Goal: Task Accomplishment & Management: Use online tool/utility

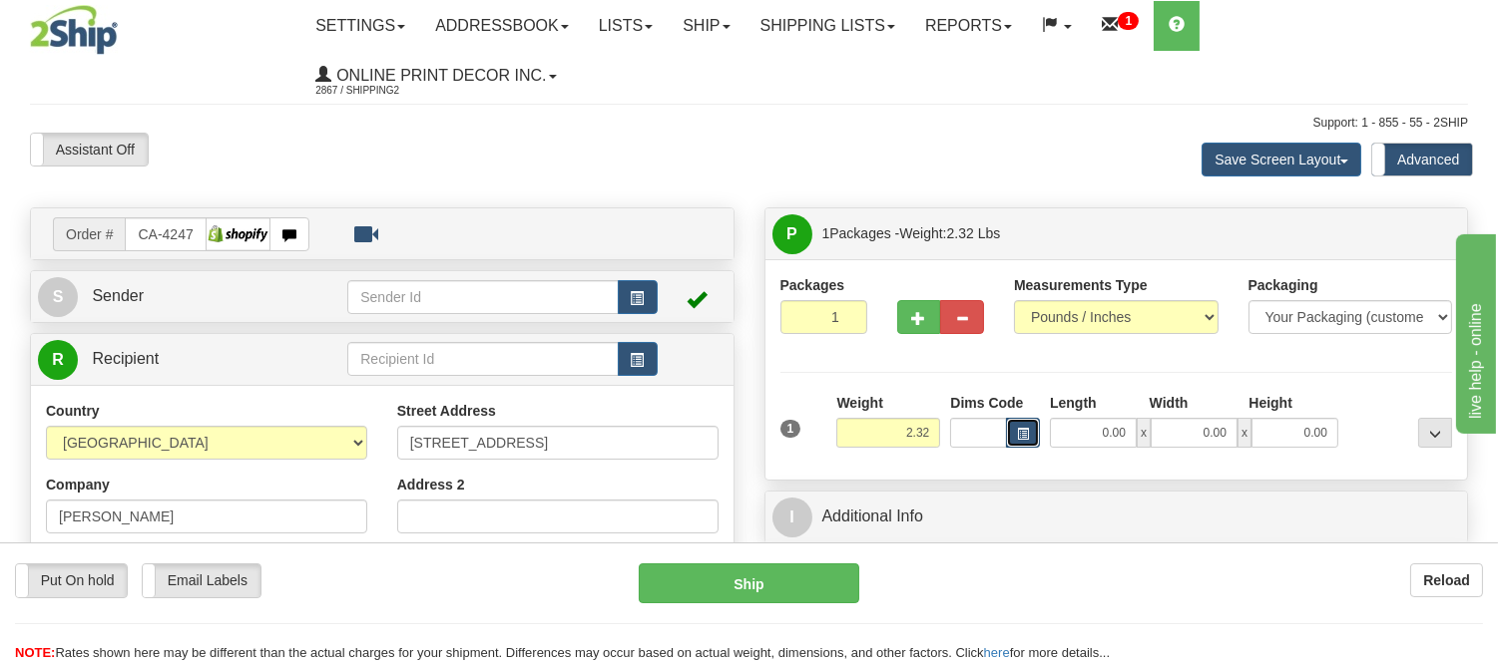
click at [1012, 426] on button "button" at bounding box center [1023, 433] width 34 height 30
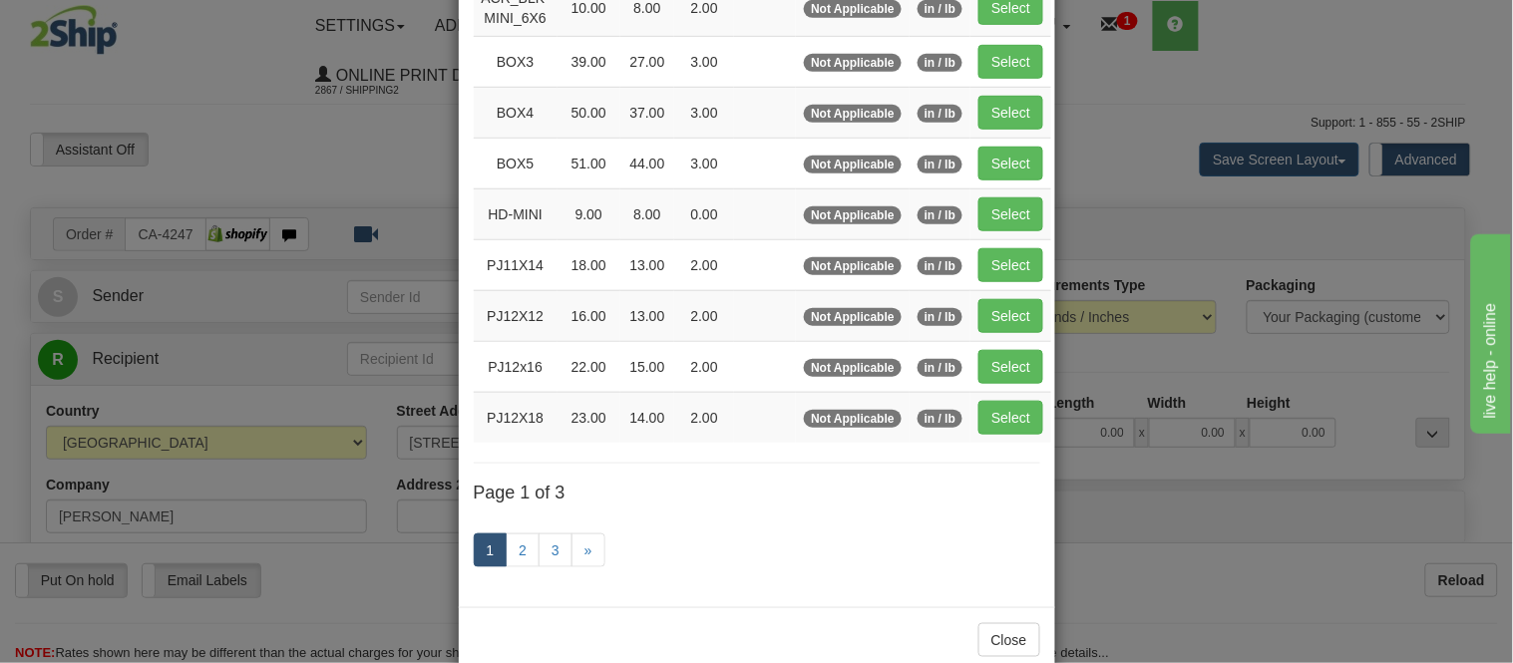
scroll to position [332, 0]
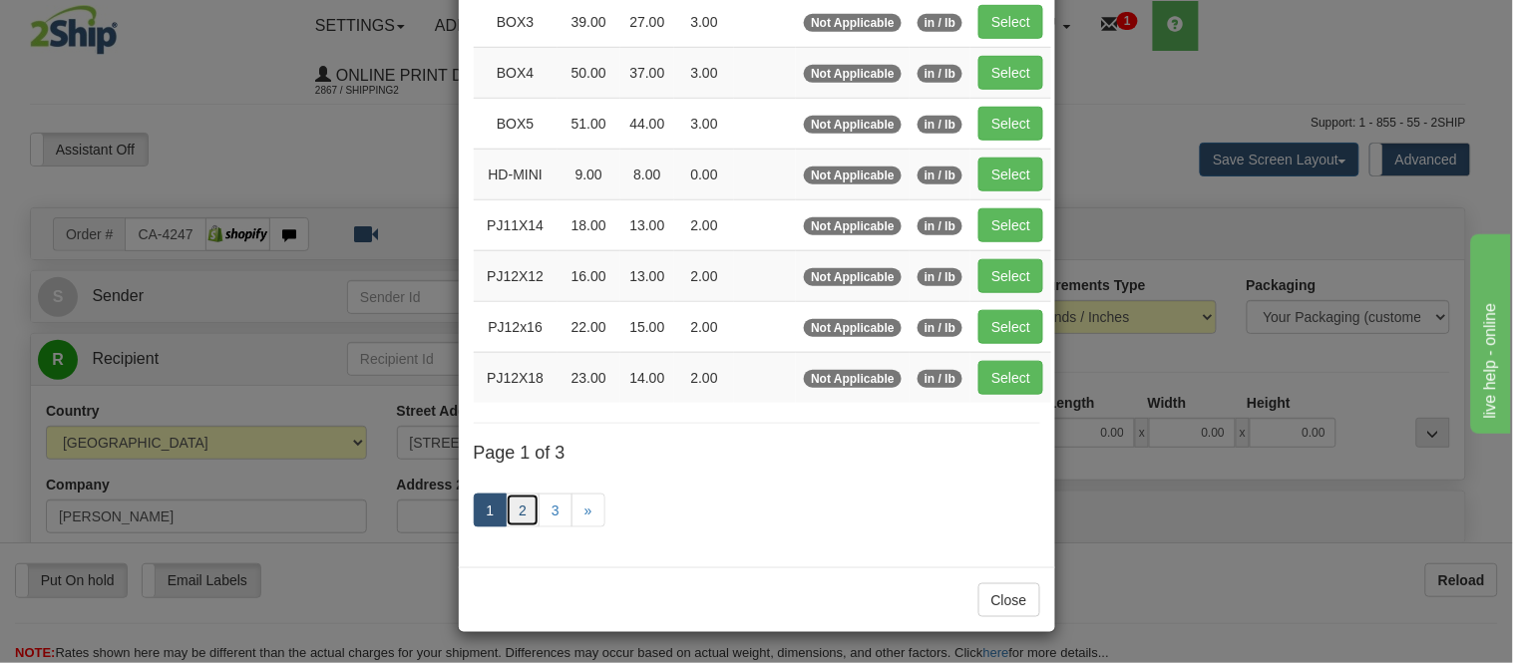
click at [511, 513] on link "2" at bounding box center [523, 511] width 34 height 34
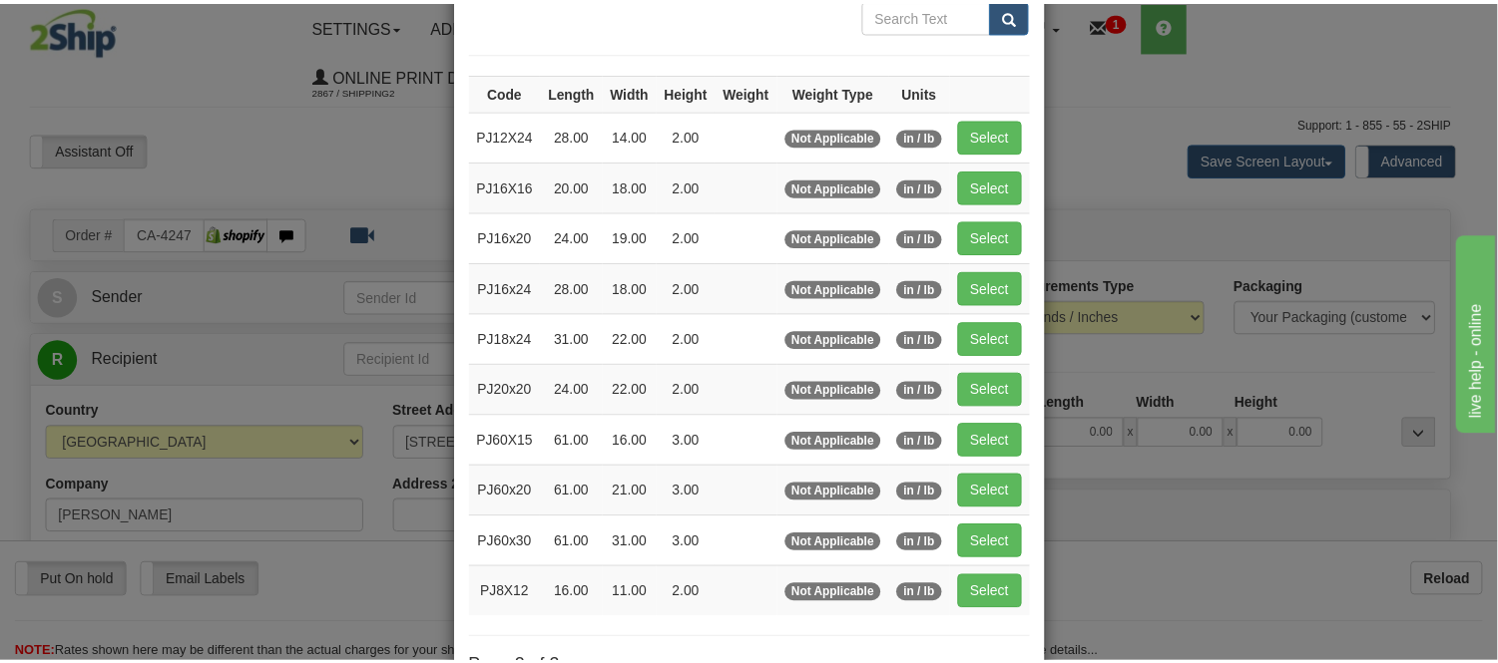
scroll to position [103, 0]
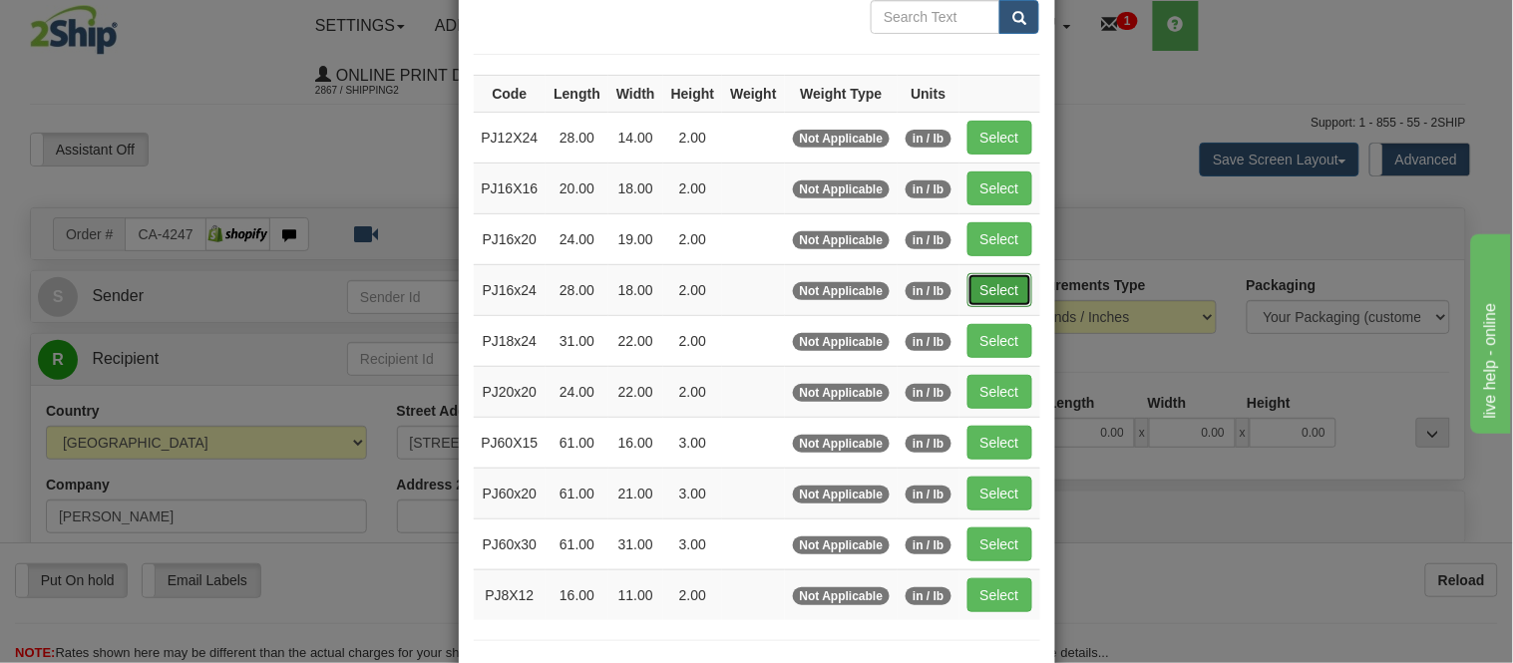
click at [988, 289] on button "Select" at bounding box center [1000, 290] width 65 height 34
type input "PJ16x24"
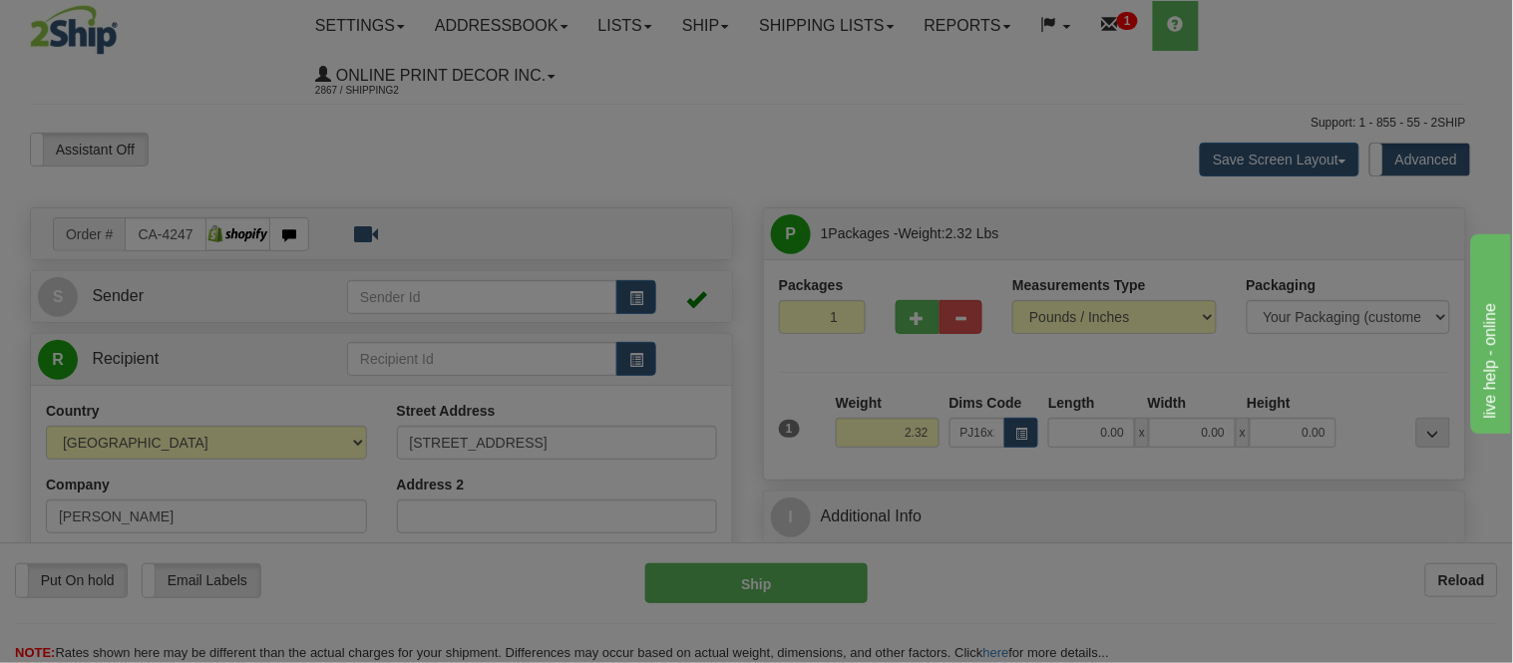
type input "28.00"
type input "18.00"
type input "2.00"
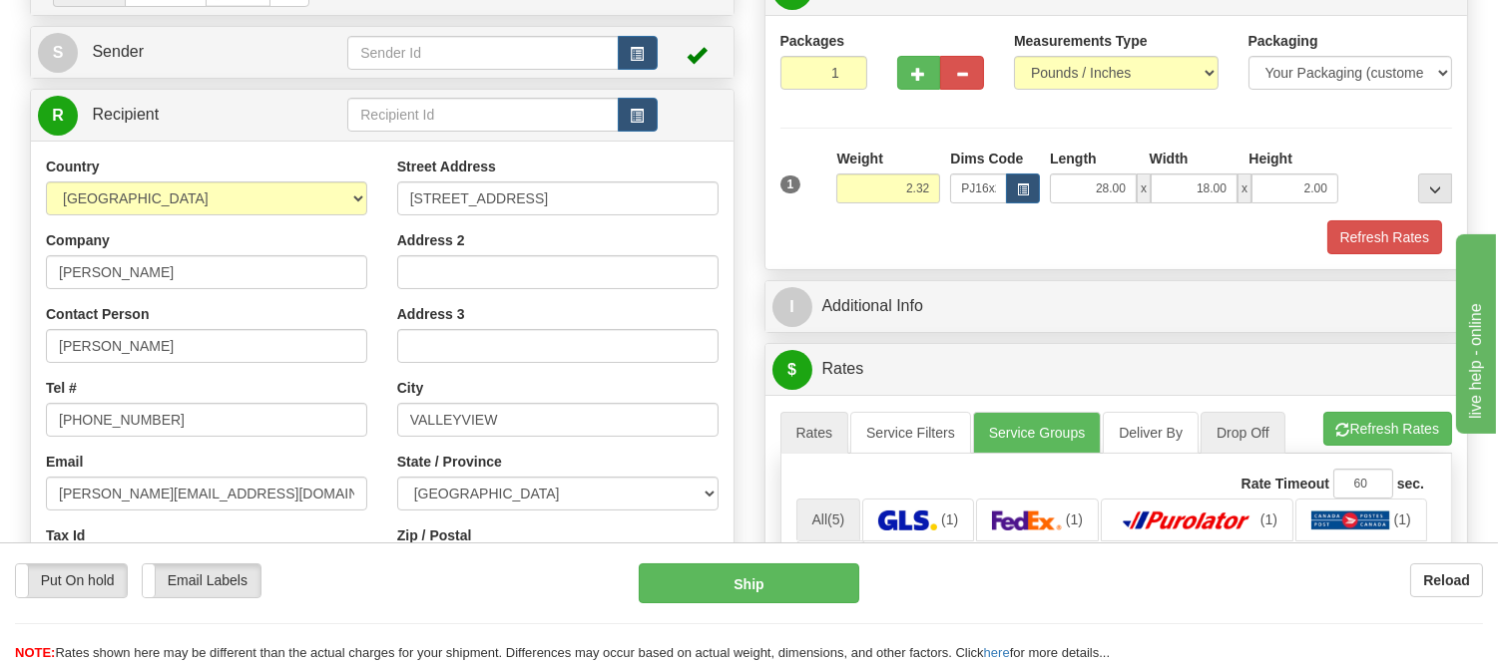
scroll to position [332, 0]
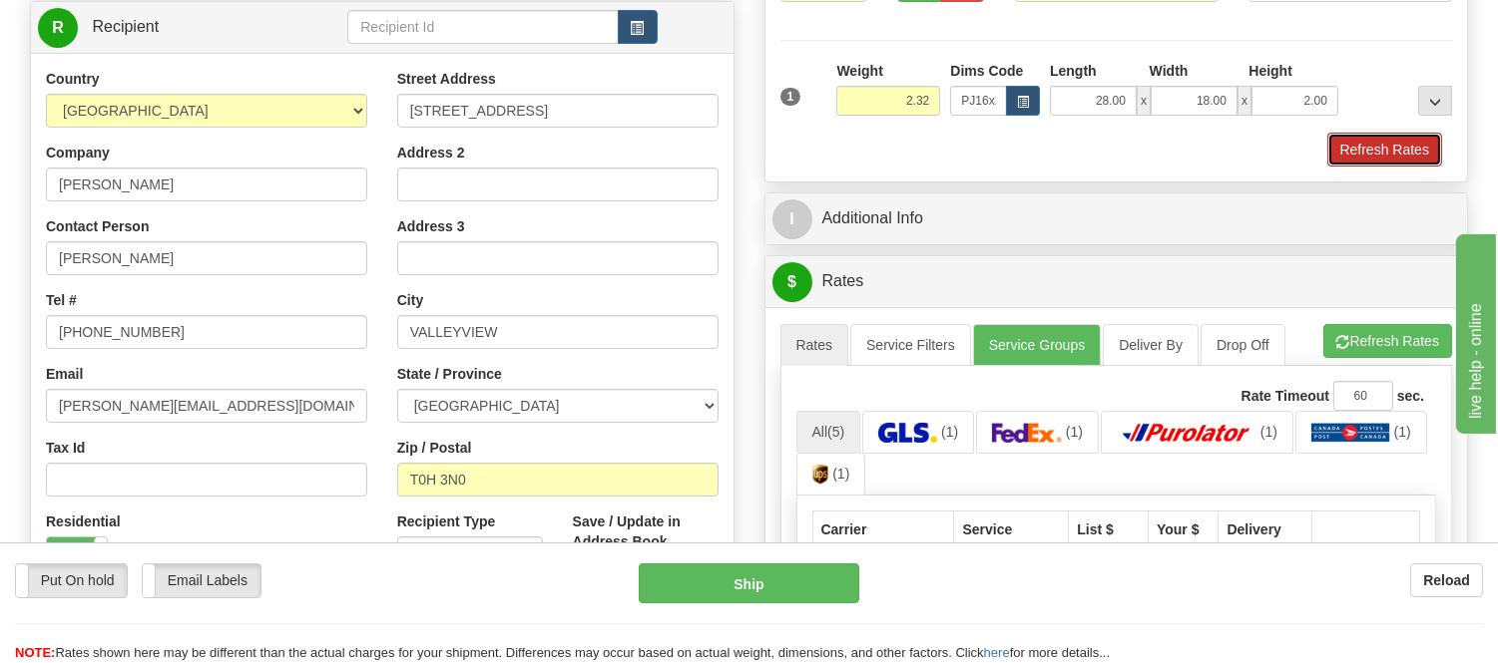
click at [1381, 140] on button "Refresh Rates" at bounding box center [1384, 150] width 115 height 34
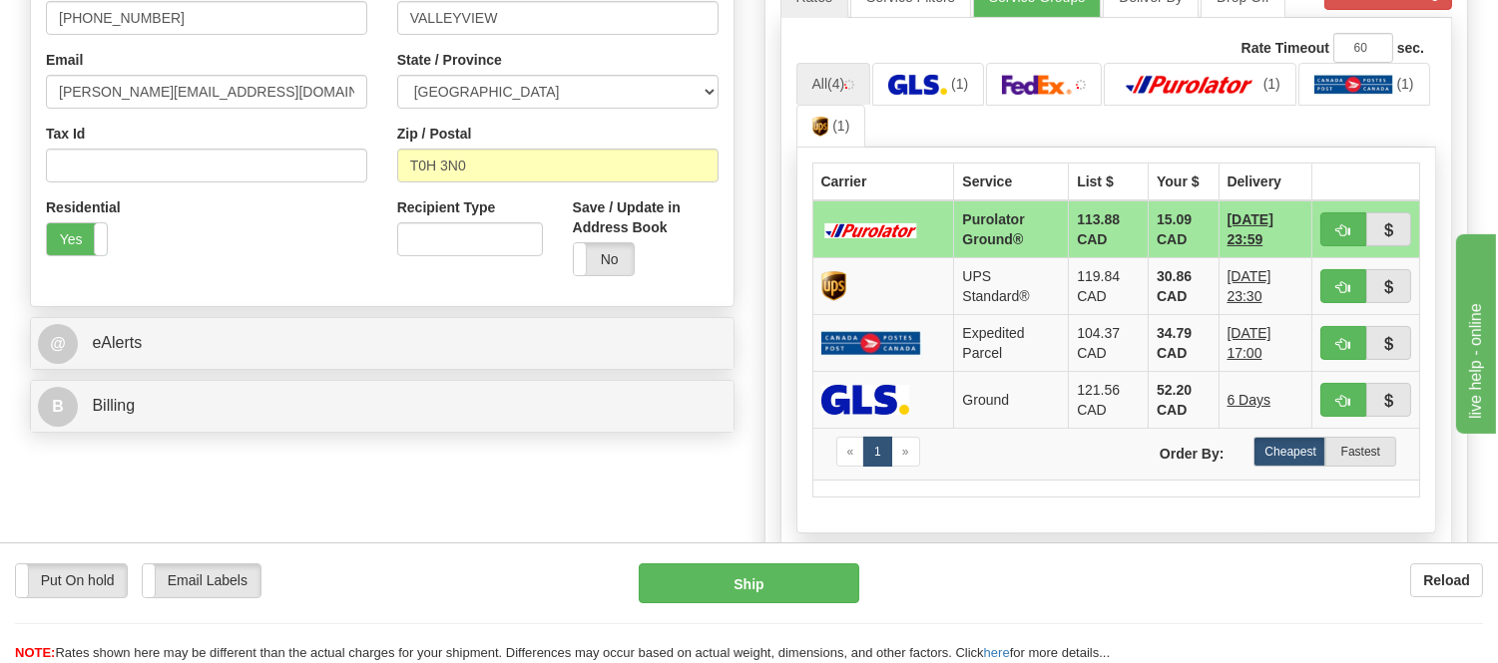
scroll to position [664, 0]
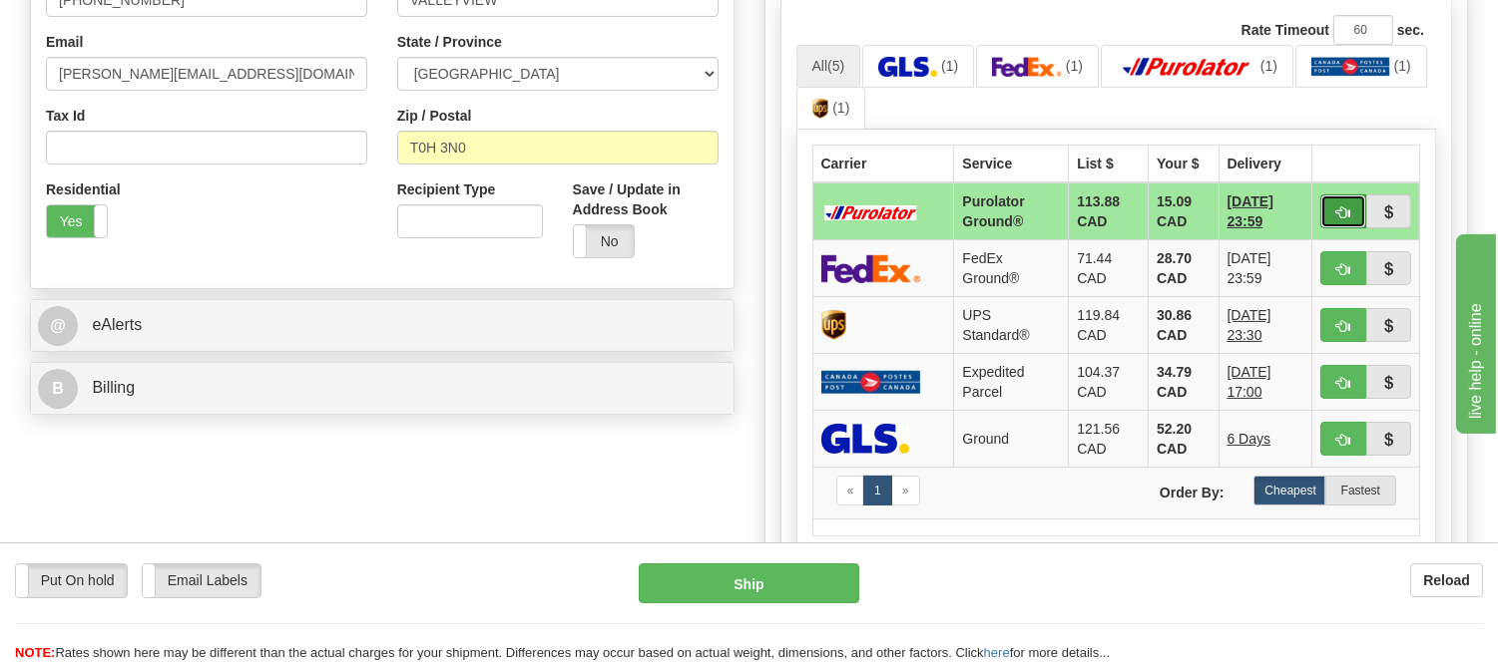
click at [1336, 211] on span "button" at bounding box center [1343, 213] width 14 height 13
type input "260"
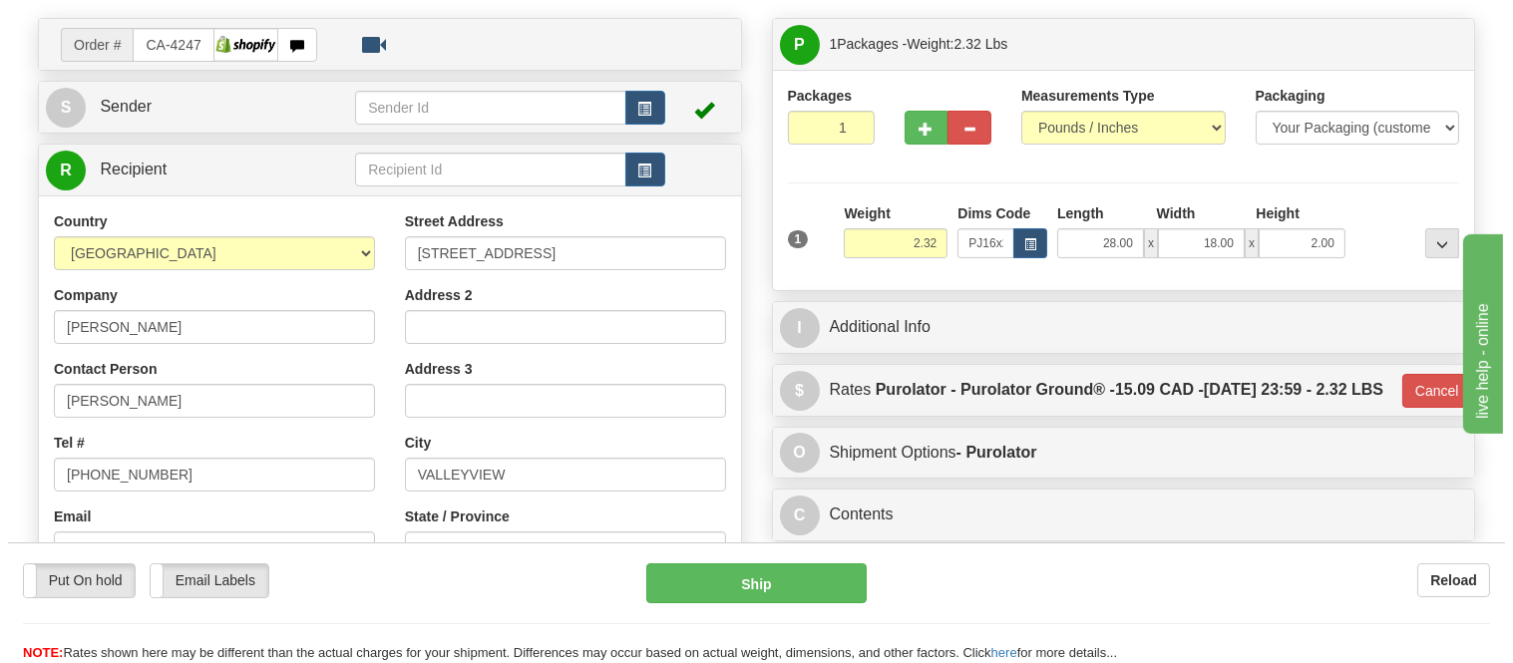
scroll to position [0, 0]
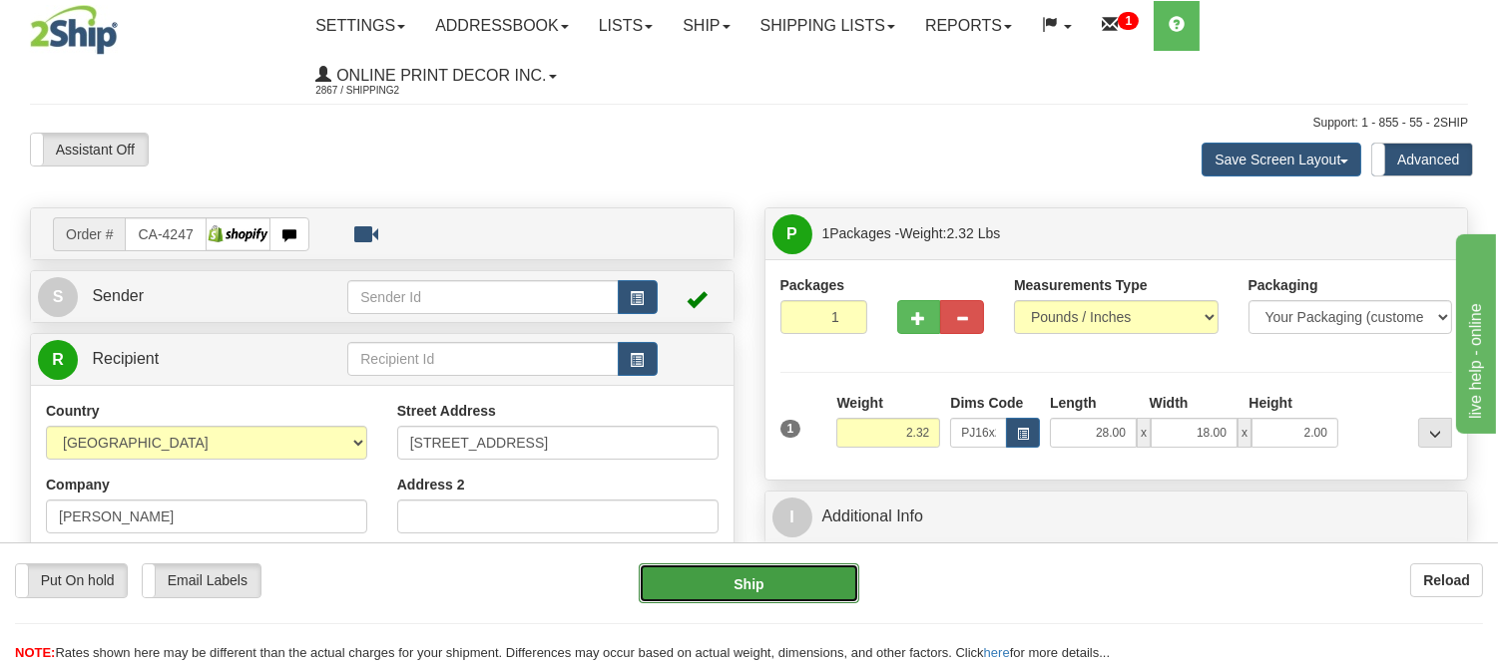
click at [740, 593] on button "Ship" at bounding box center [748, 584] width 219 height 40
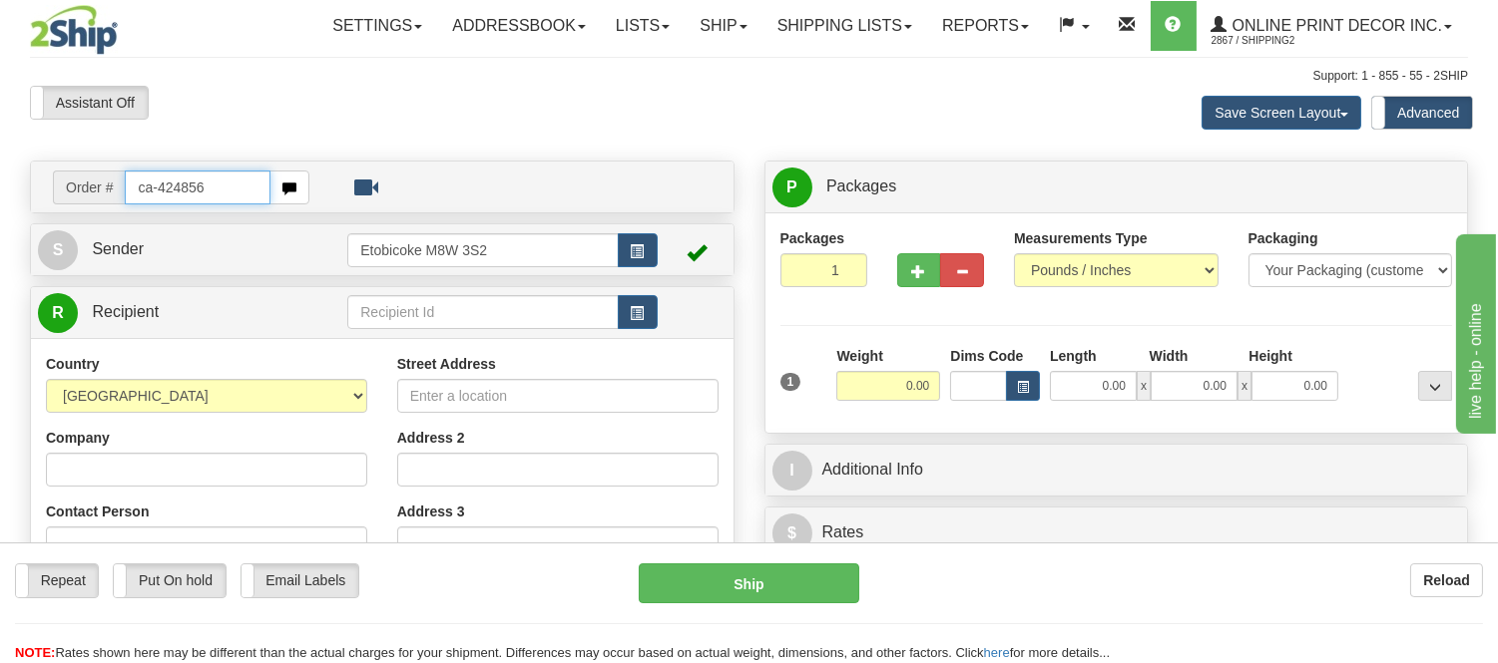
type input "ca-424856"
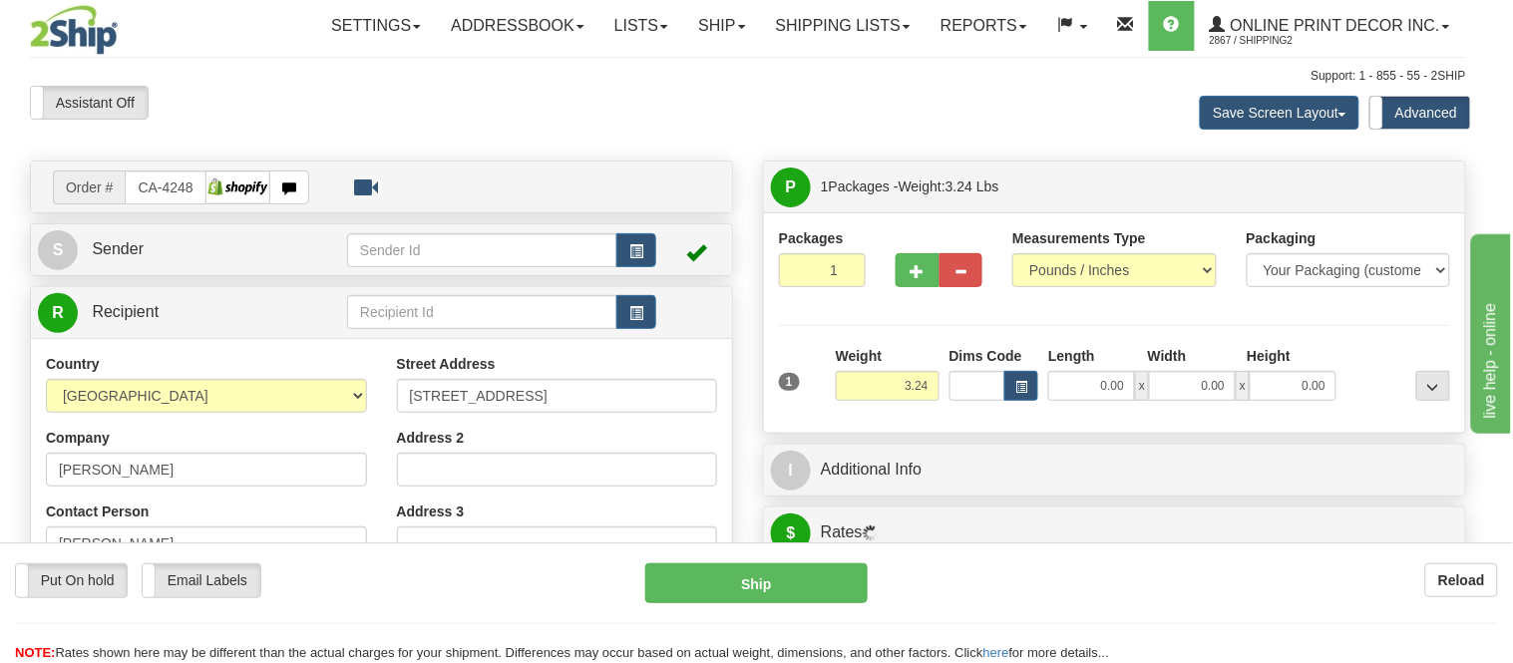
type input "WHITBY"
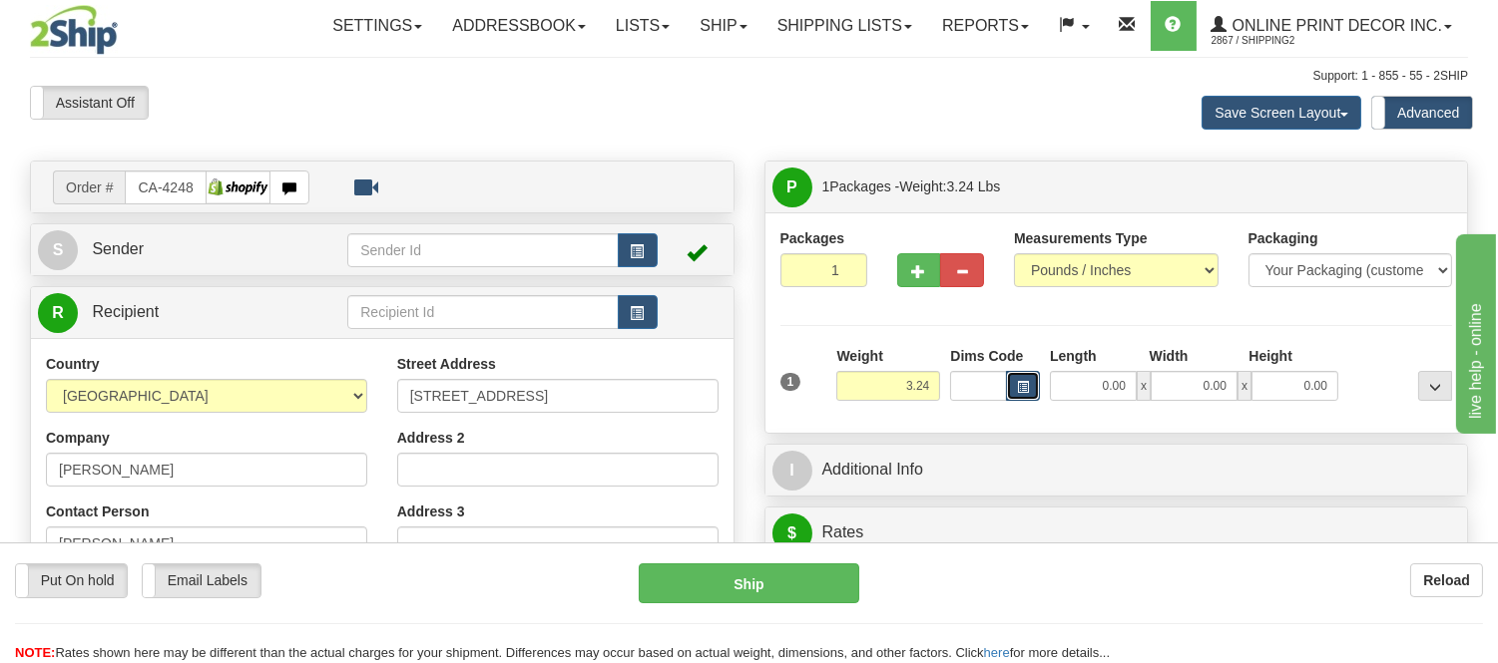
click at [1029, 376] on button "button" at bounding box center [1023, 386] width 34 height 30
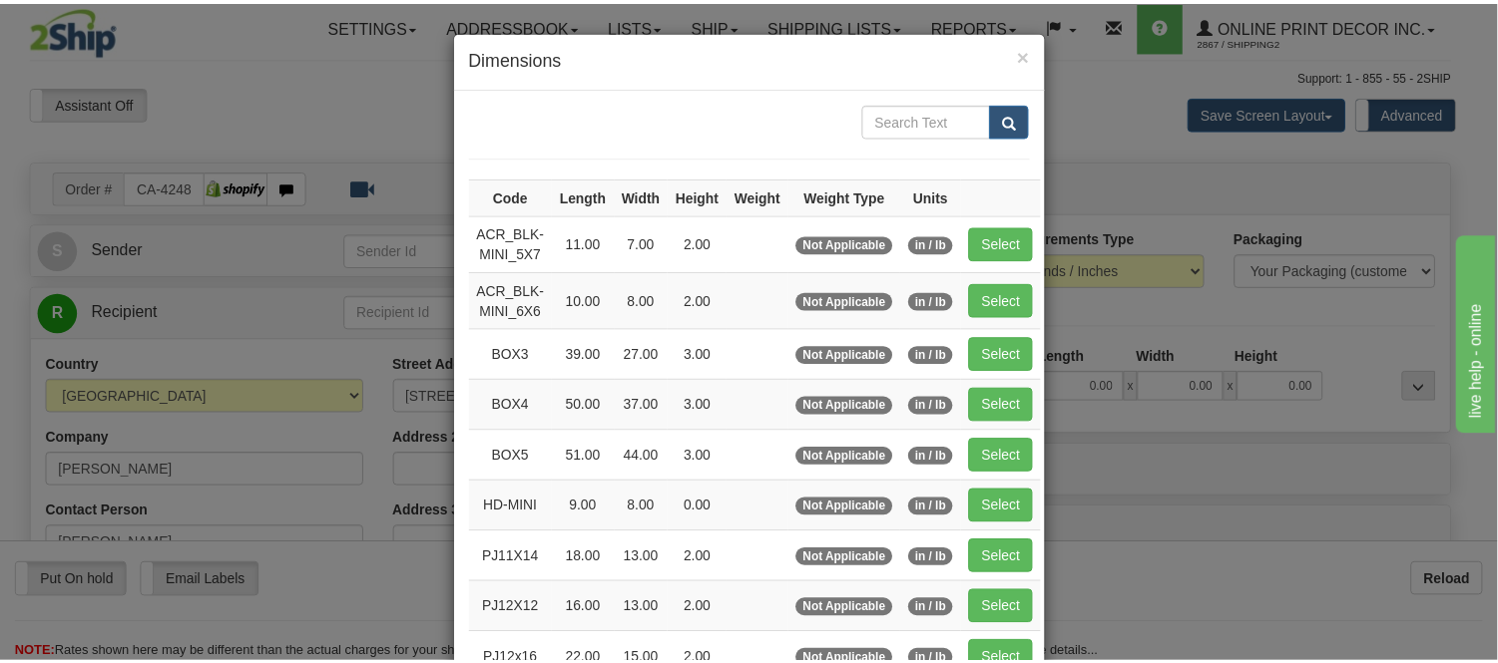
scroll to position [221, 0]
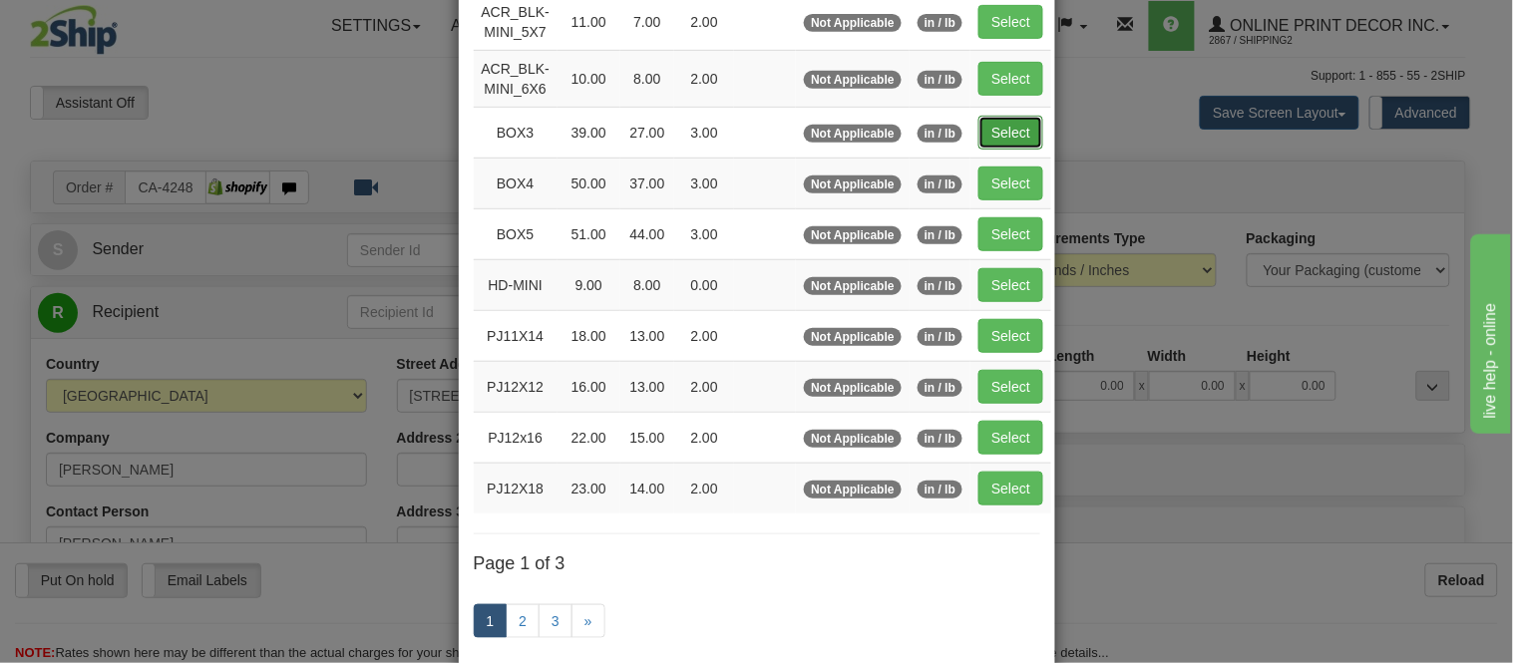
click at [1019, 133] on button "Select" at bounding box center [1011, 133] width 65 height 34
type input "BOX3"
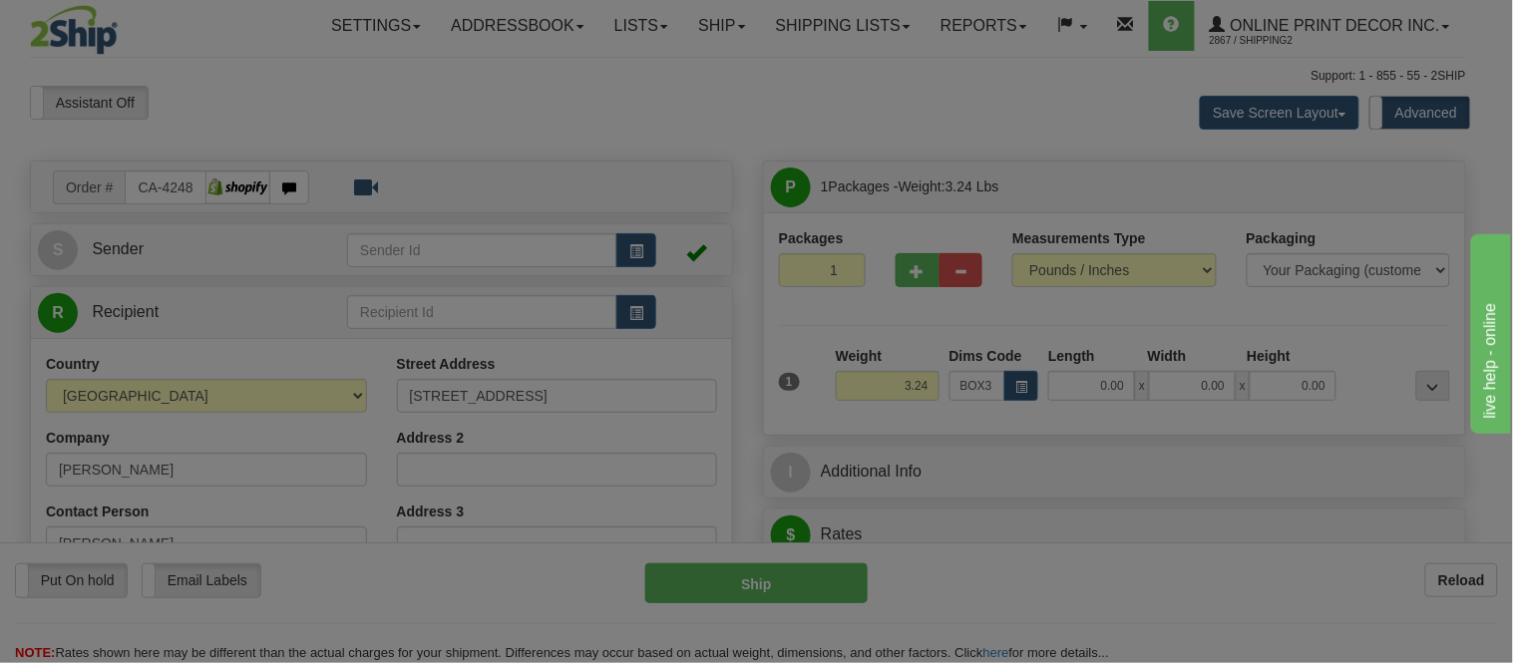
type input "39.00"
type input "27.00"
type input "3.00"
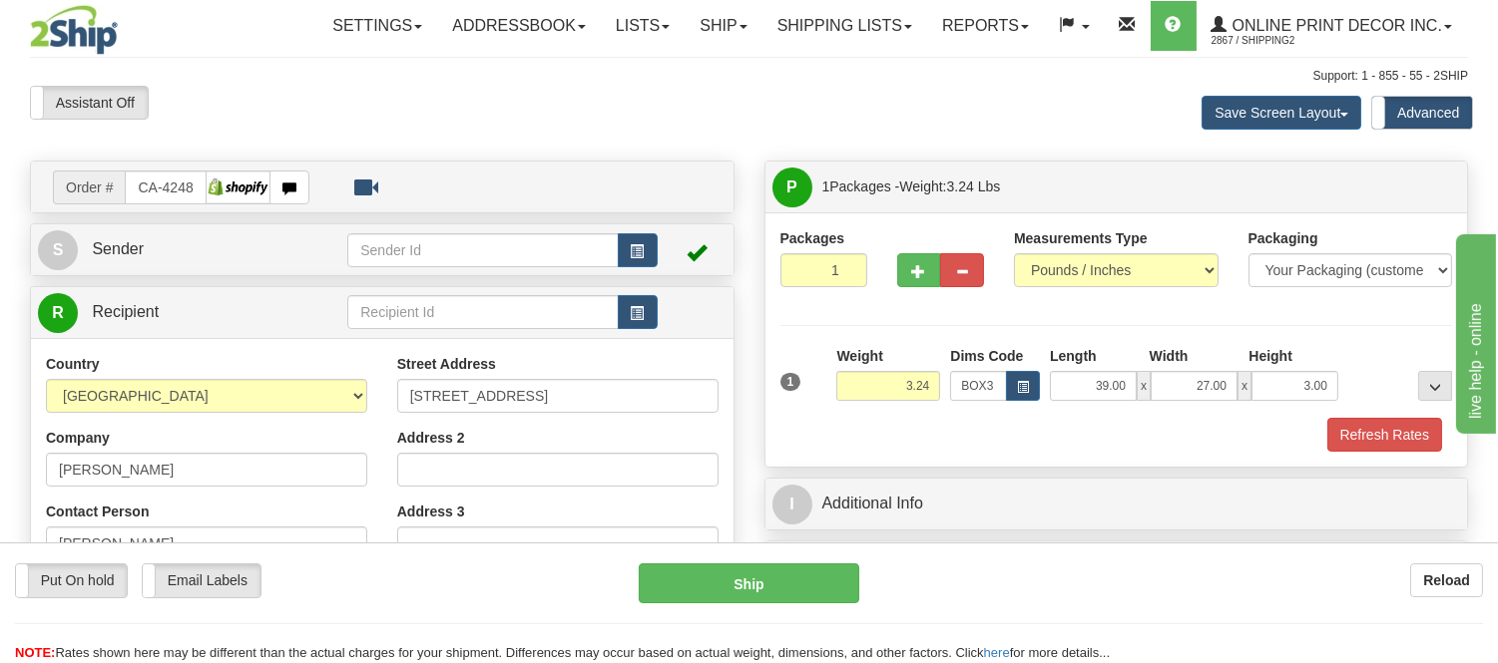
click at [939, 381] on div "Weight 3.24" at bounding box center [888, 381] width 114 height 70
drag, startPoint x: 930, startPoint y: 381, endPoint x: 830, endPoint y: 425, distance: 109.0
click at [830, 425] on div "1 Weight 3.24 Dims Code BOX3" at bounding box center [1116, 399] width 672 height 106
type input "8.98"
click at [1364, 456] on div "Packages 1 1 Measurements Type" at bounding box center [1116, 340] width 702 height 254
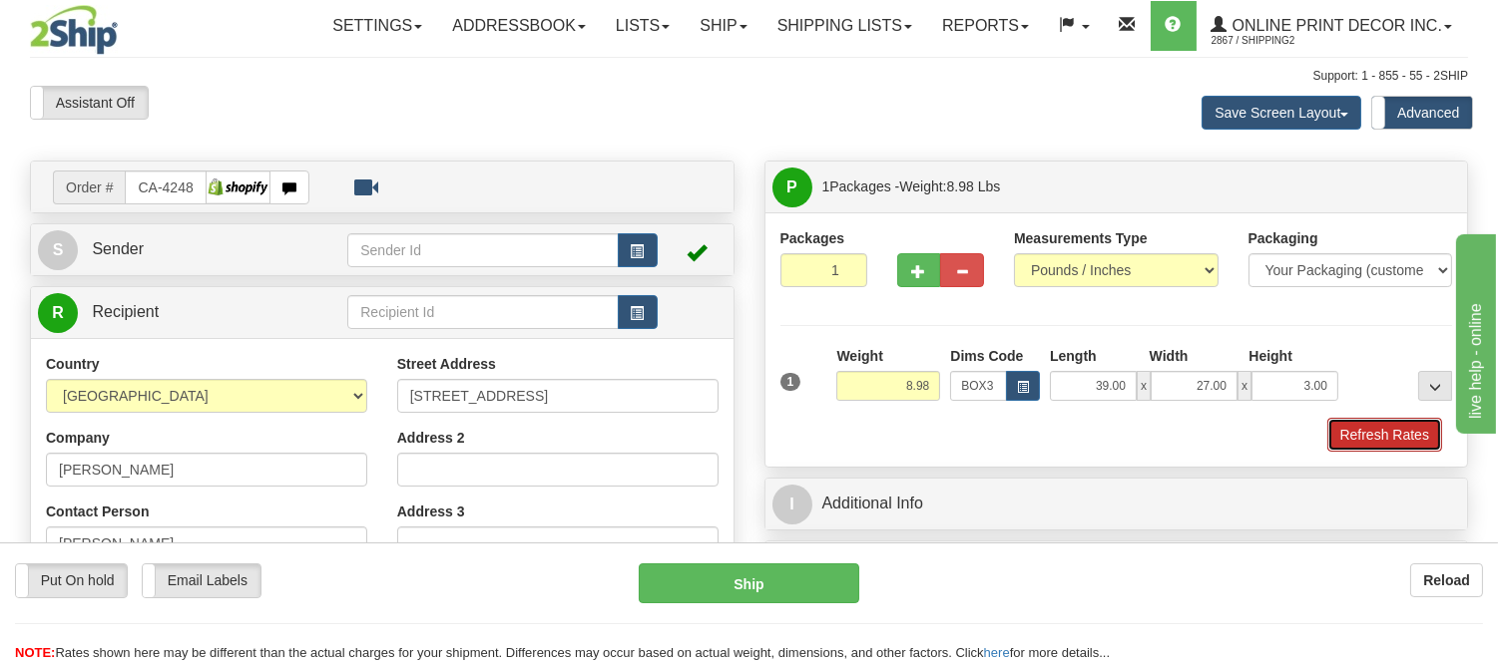
click at [1365, 449] on button "Refresh Rates" at bounding box center [1384, 435] width 115 height 34
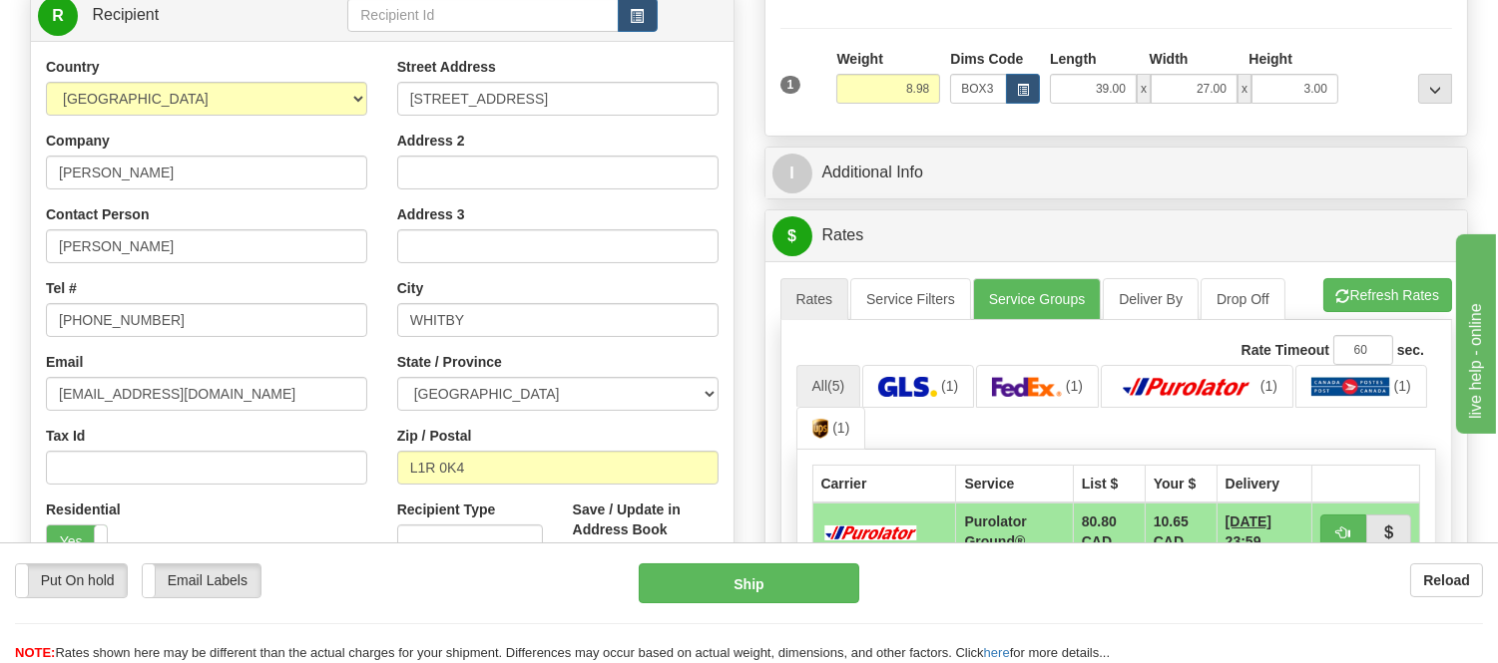
scroll to position [443, 0]
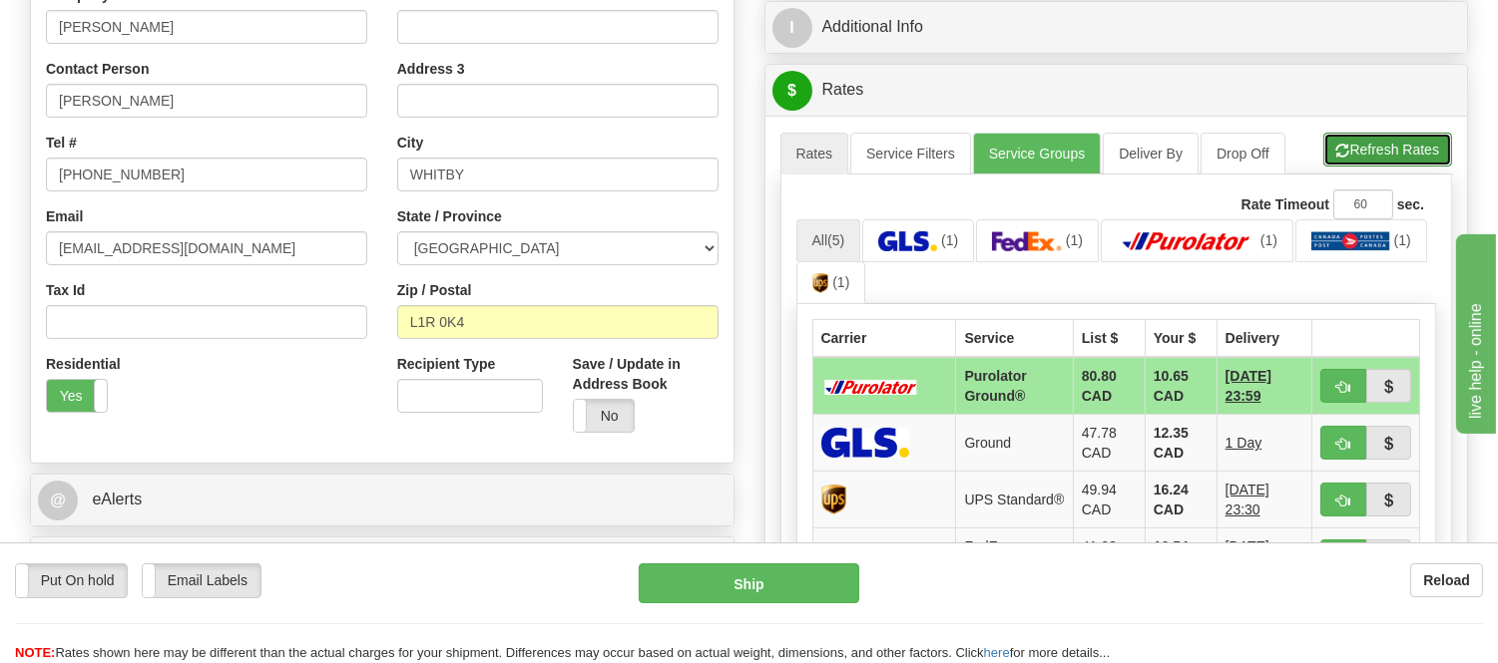
click at [1382, 157] on button "Refresh Rates" at bounding box center [1387, 150] width 129 height 34
click at [1348, 385] on span "button" at bounding box center [1343, 387] width 14 height 13
type input "260"
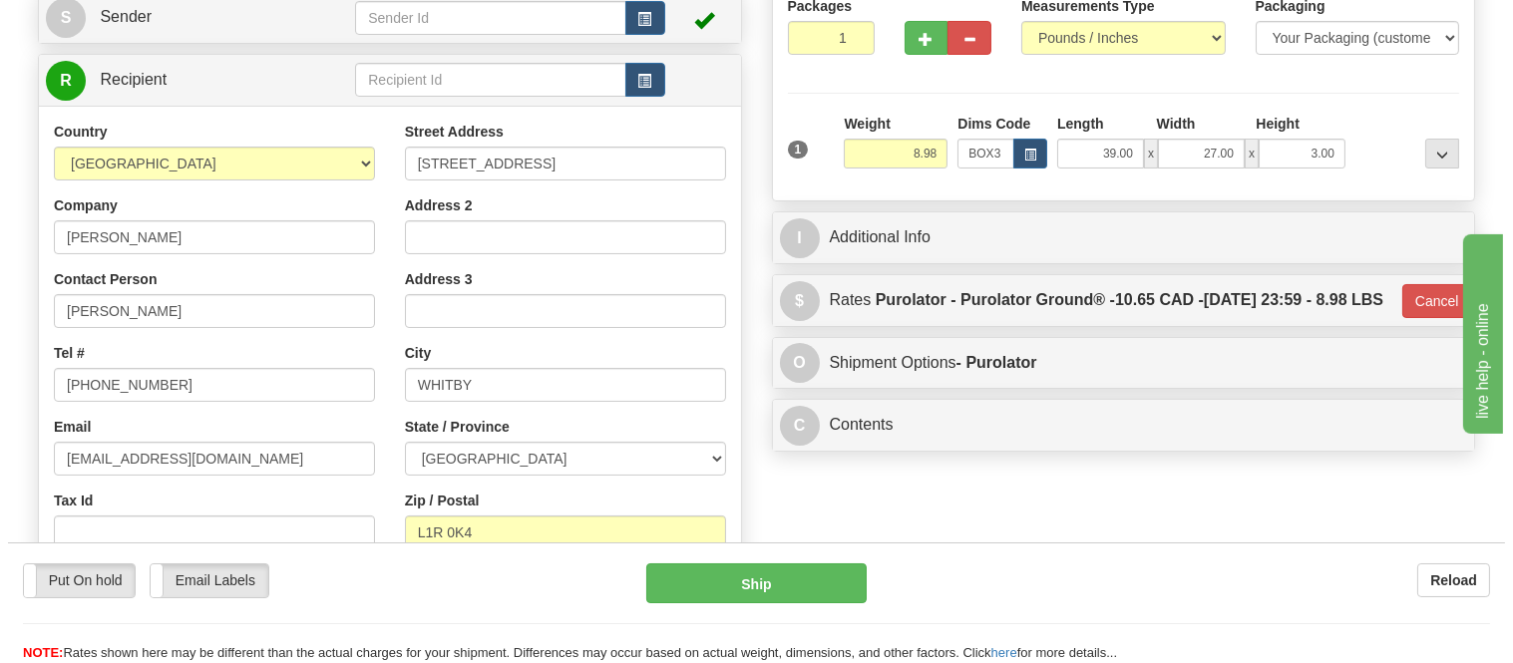
scroll to position [0, 0]
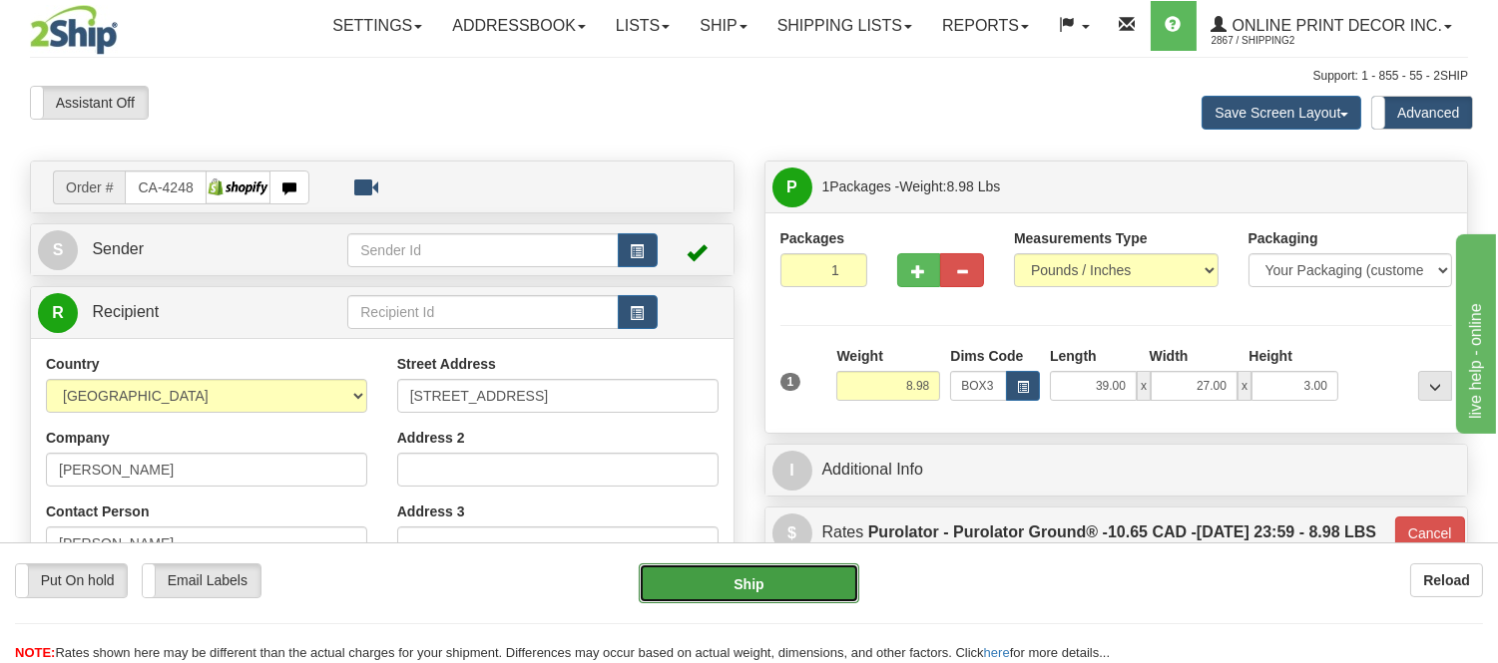
click at [775, 595] on button "Ship" at bounding box center [748, 584] width 219 height 40
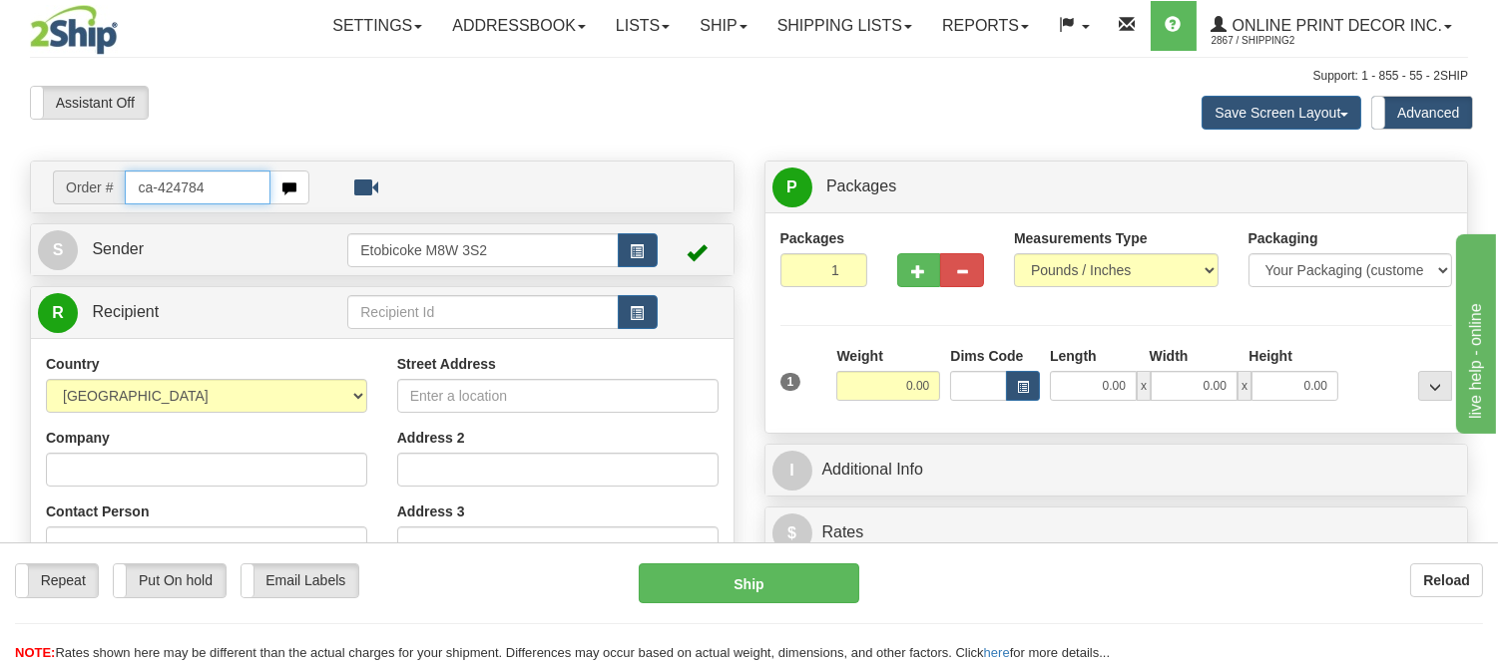
type input "ca-424784"
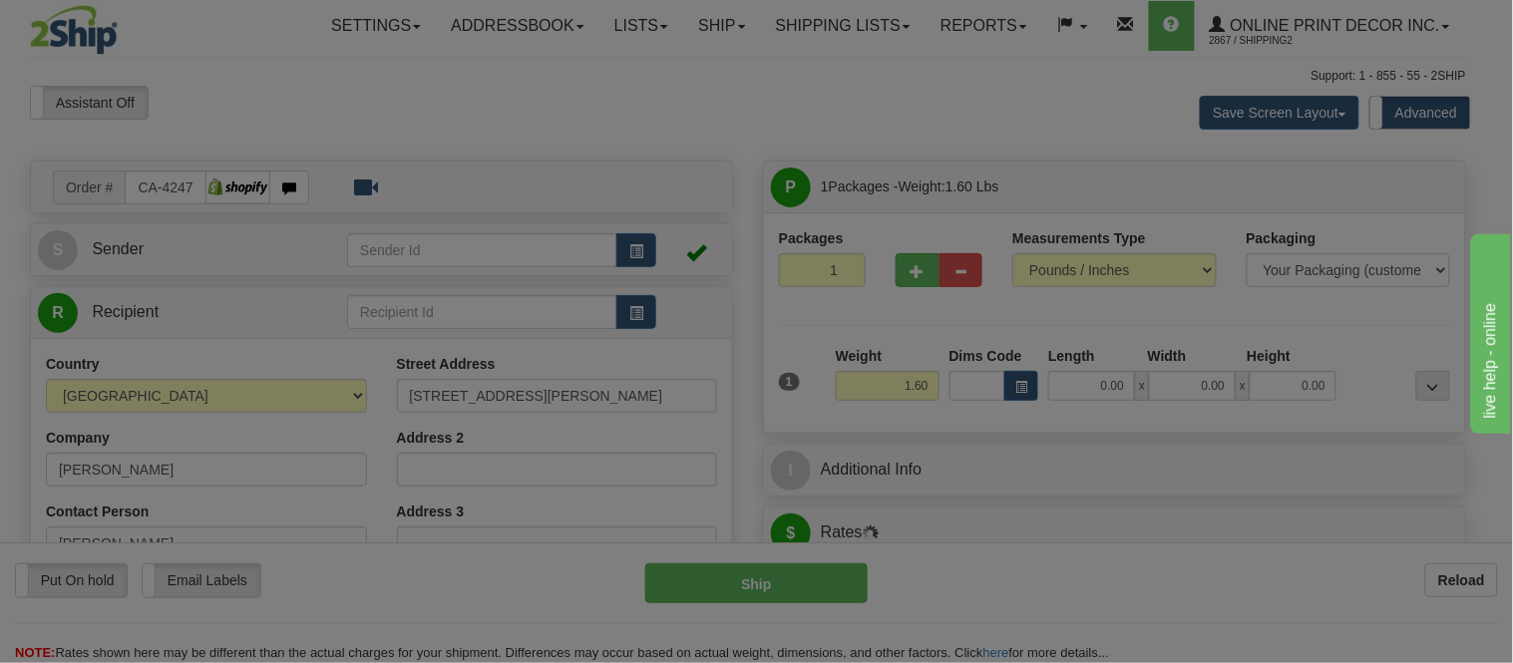
type input "FERNIE"
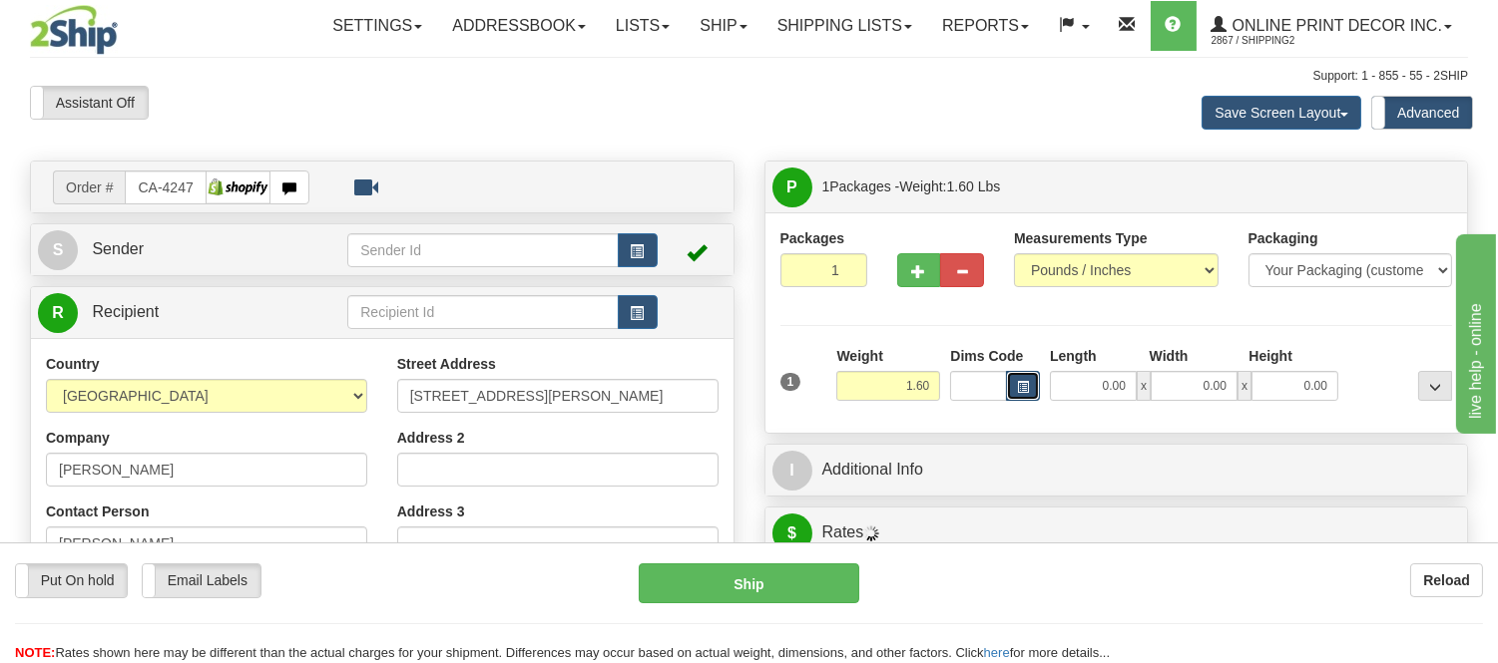
click at [1019, 389] on span "button" at bounding box center [1023, 387] width 12 height 11
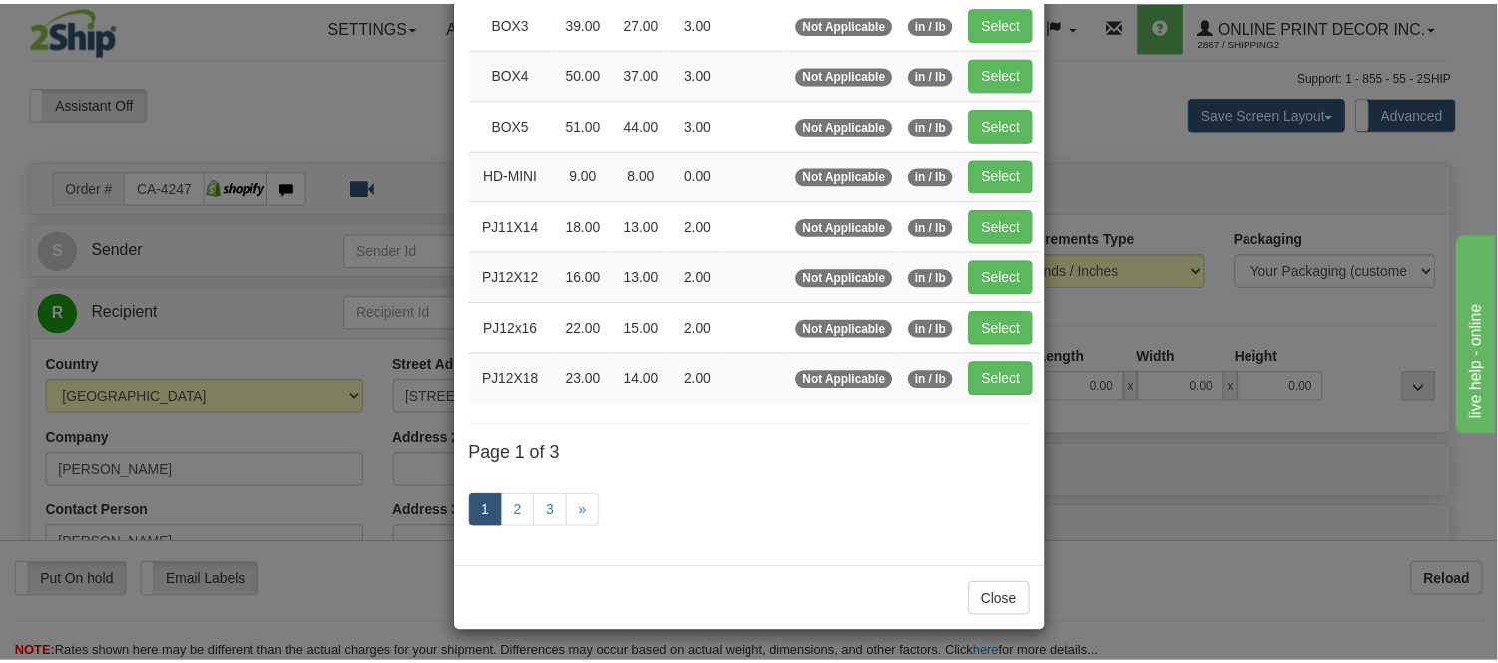
scroll to position [335, 0]
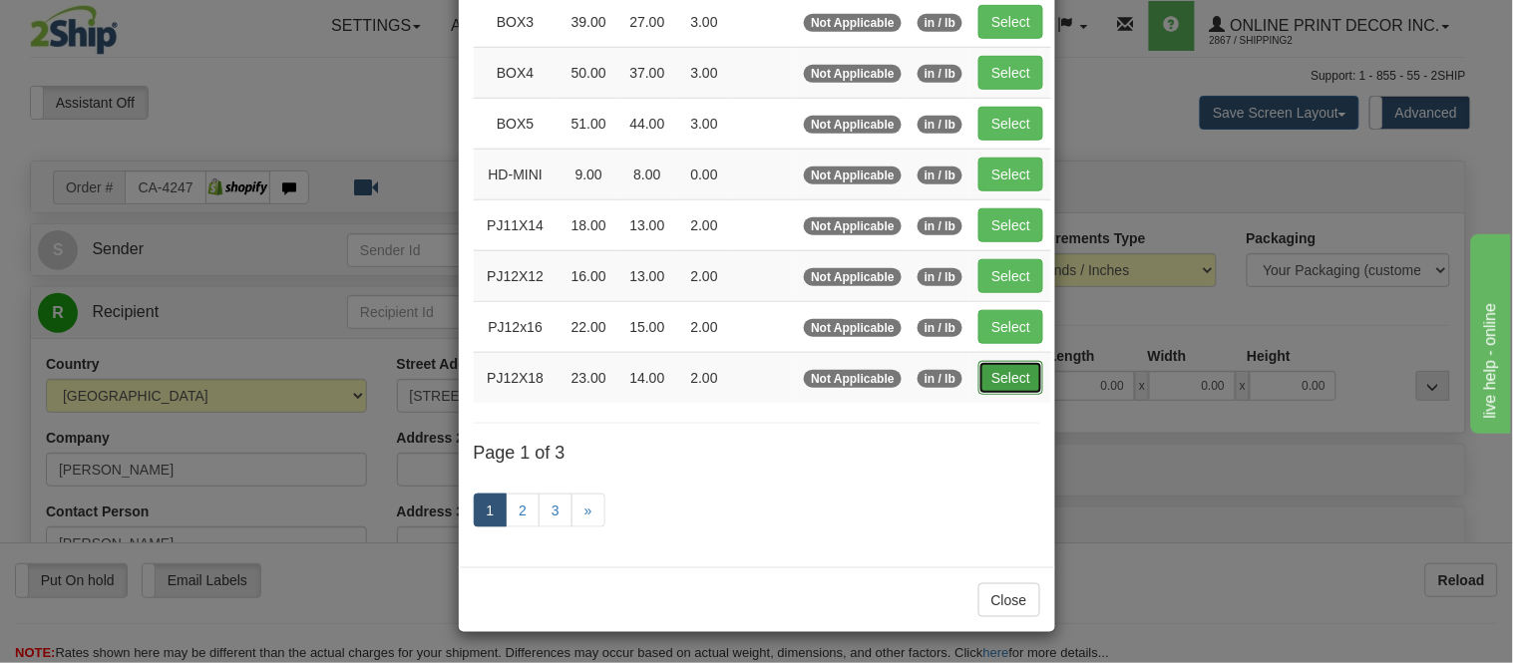
click at [1011, 374] on button "Select" at bounding box center [1011, 378] width 65 height 34
type input "PJ12X18"
type input "23.00"
type input "14.00"
type input "2.00"
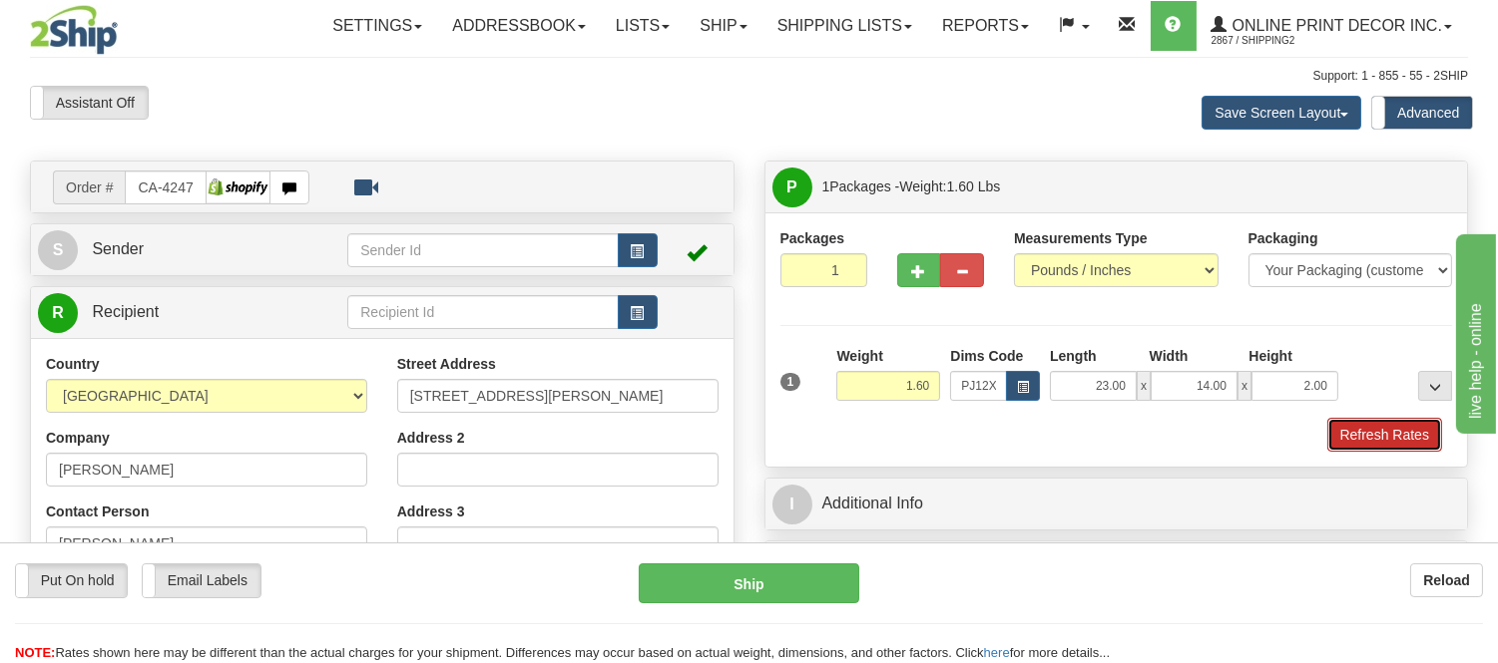
click at [1421, 441] on button "Refresh Rates" at bounding box center [1384, 435] width 115 height 34
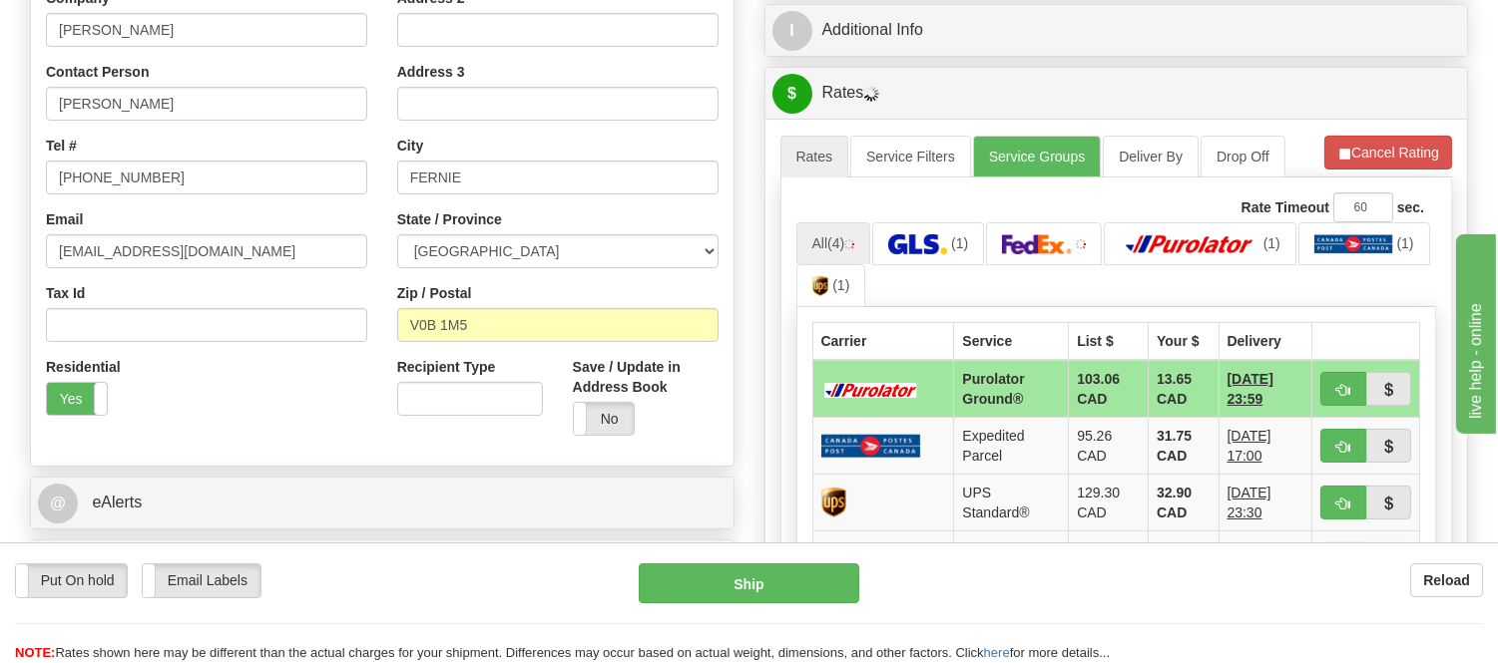
scroll to position [473, 0]
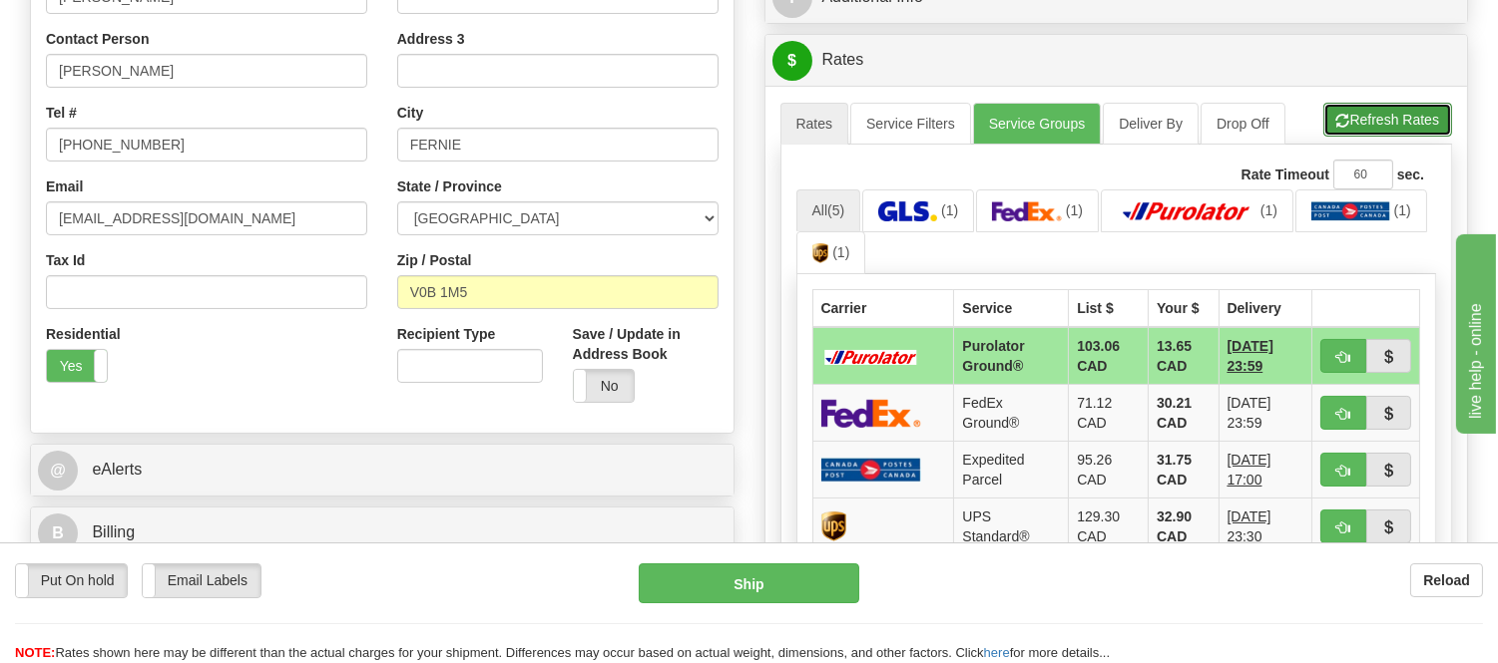
click at [1399, 122] on button "Refresh Rates" at bounding box center [1387, 120] width 129 height 34
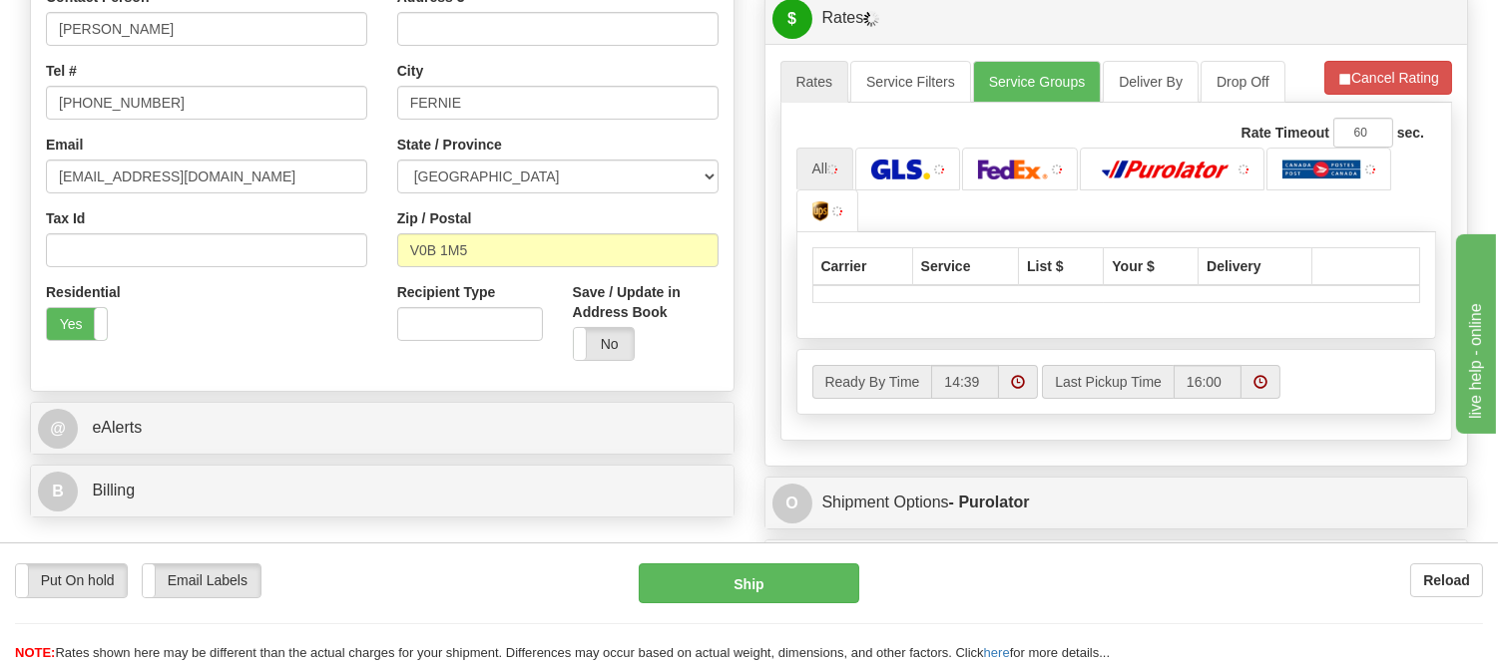
scroll to position [584, 0]
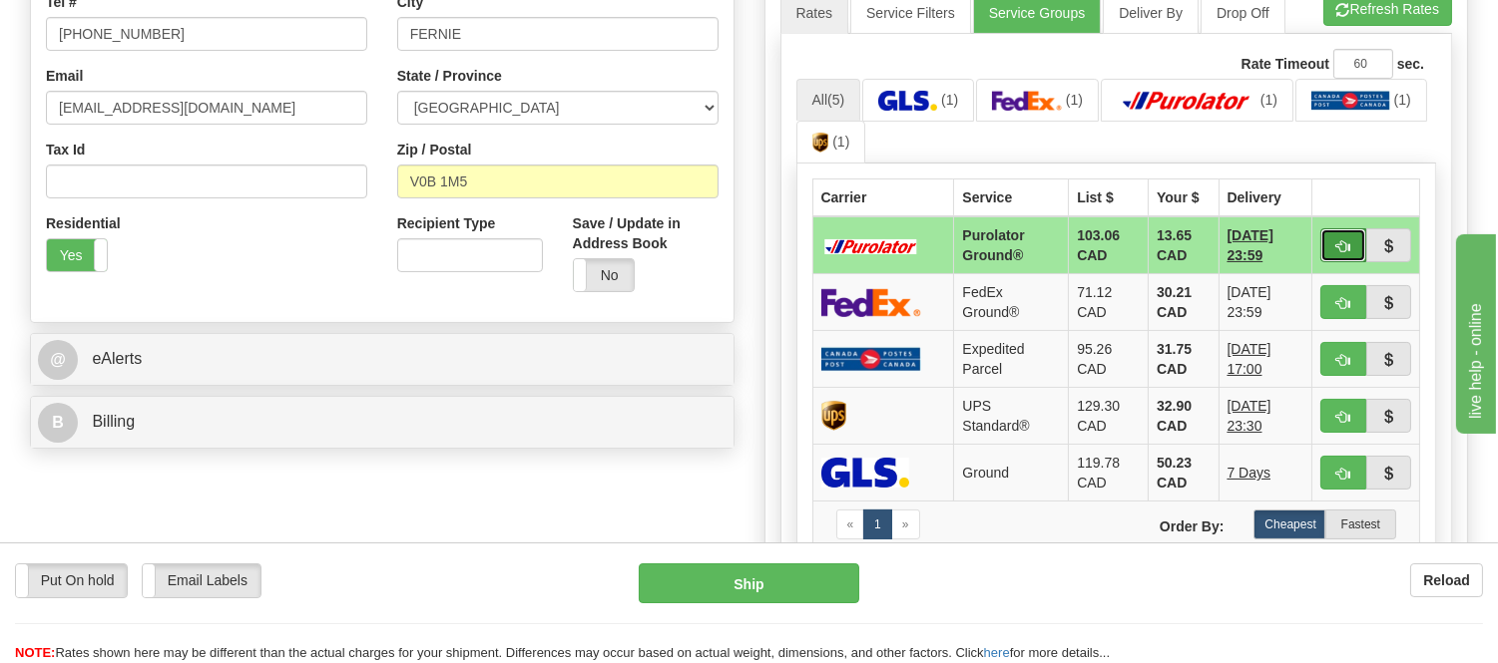
click at [1329, 253] on button "button" at bounding box center [1343, 245] width 46 height 34
type input "260"
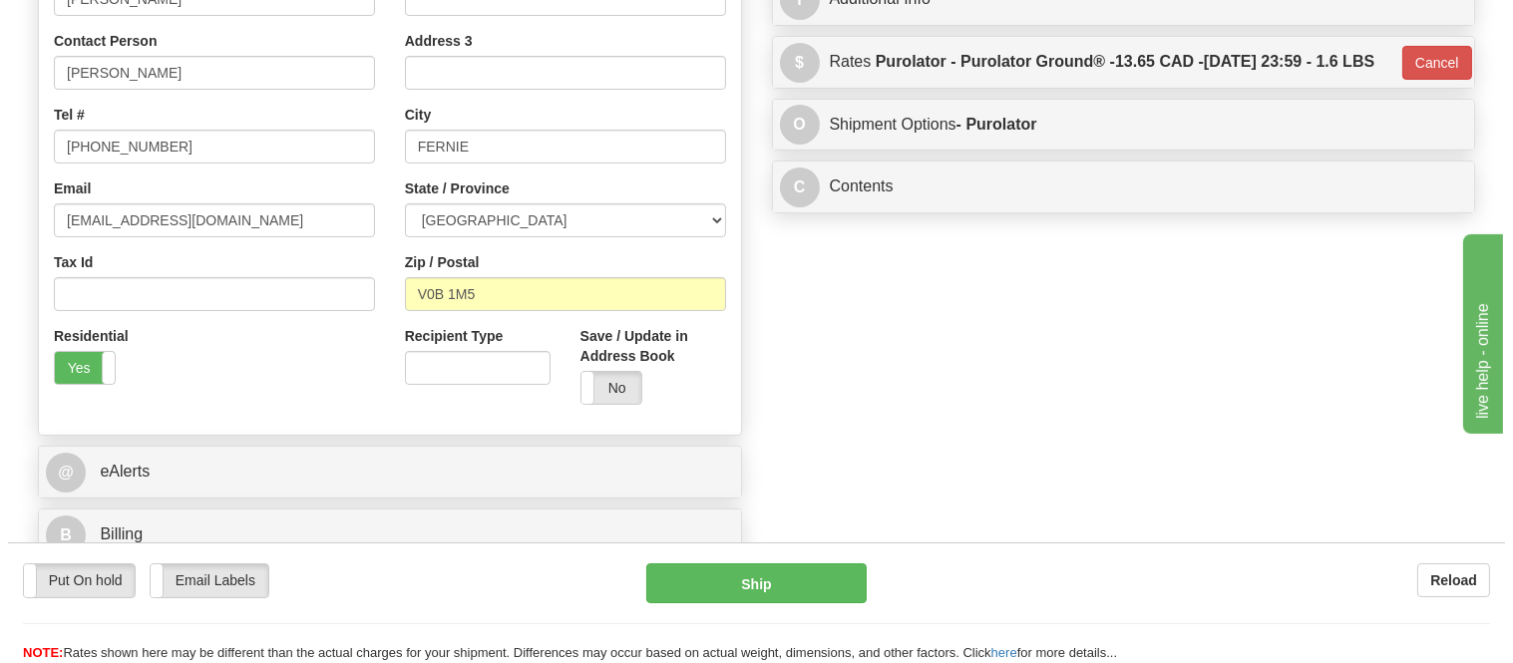
scroll to position [251, 0]
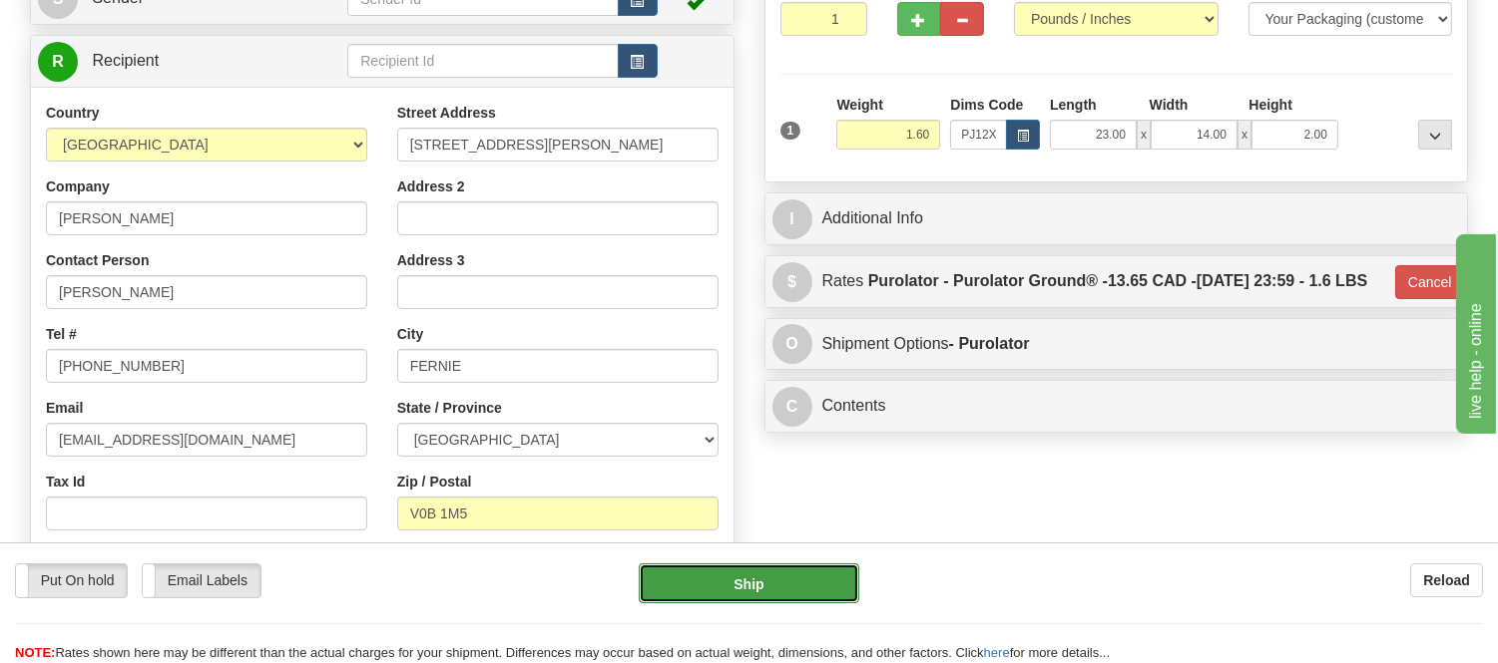
click at [785, 581] on button "Ship" at bounding box center [748, 584] width 219 height 40
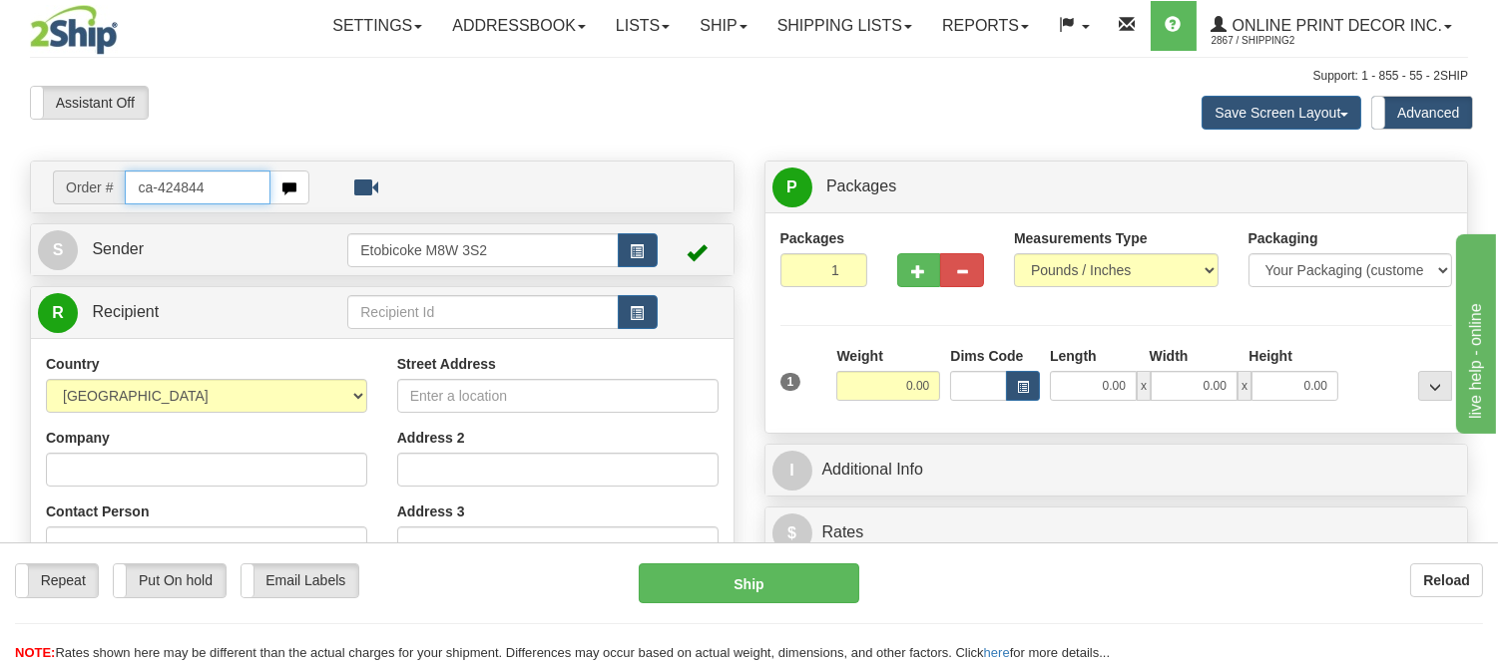
type input "ca-424844"
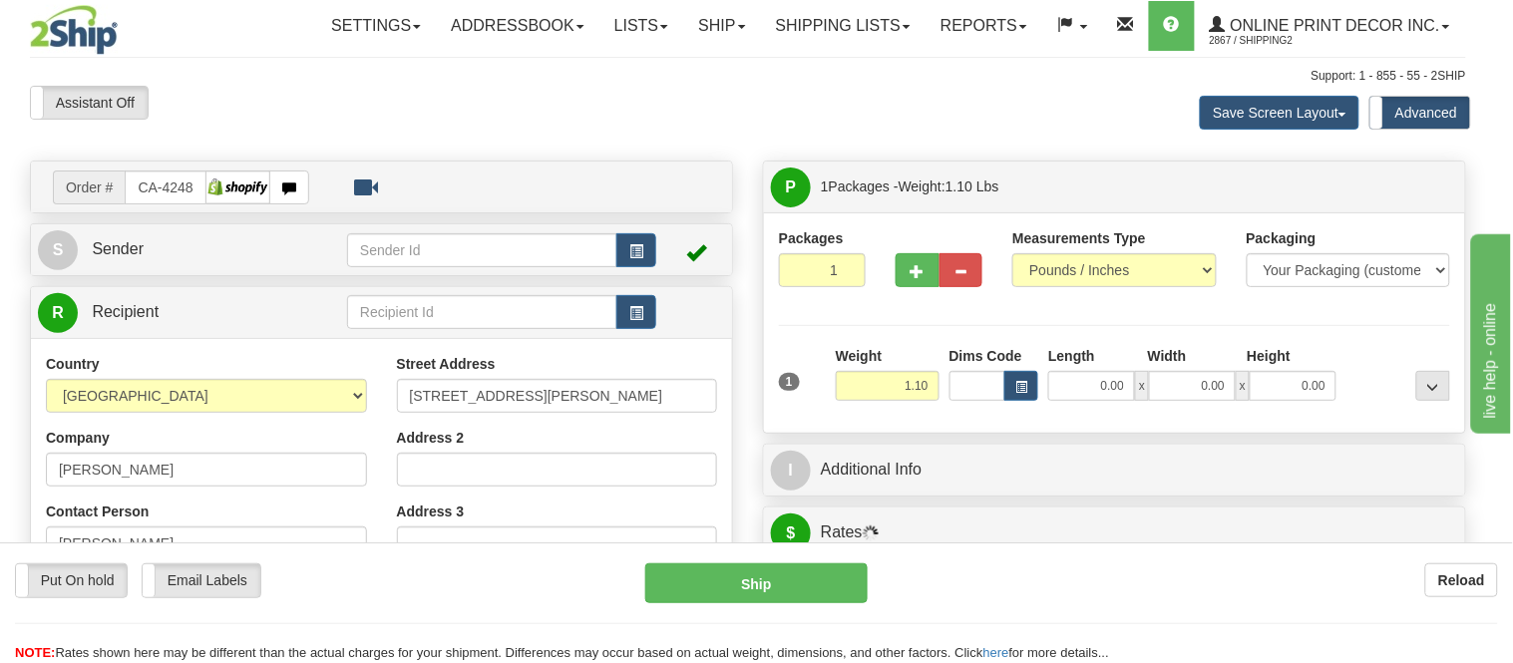
type input "TERRACE"
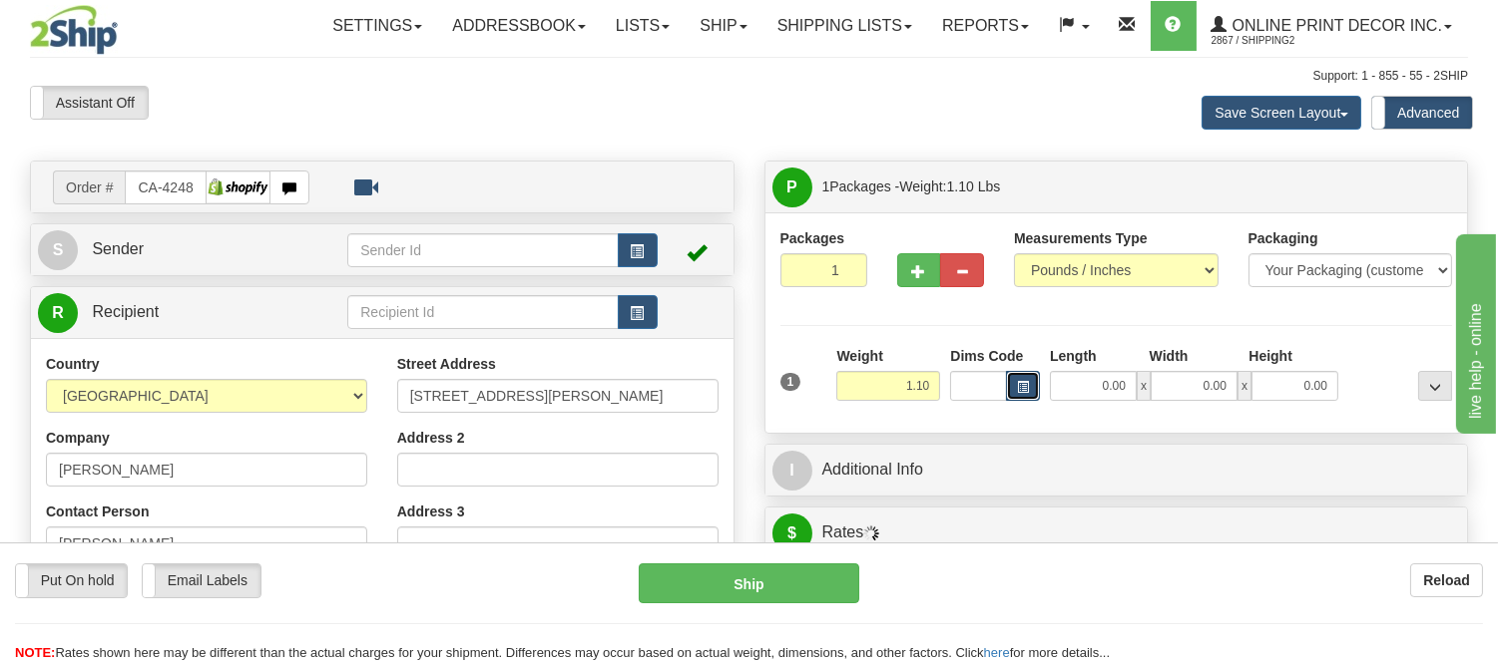
click at [1015, 387] on button "button" at bounding box center [1023, 386] width 34 height 30
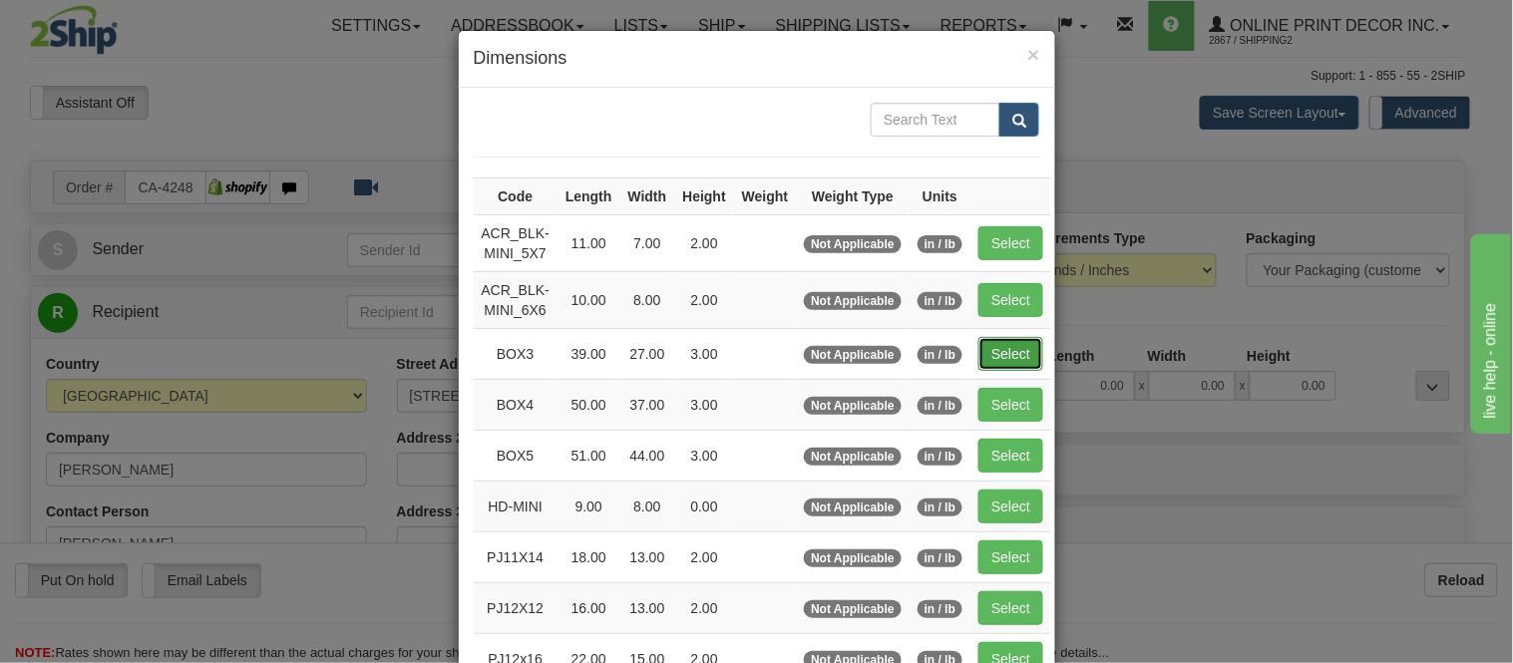
click at [1018, 354] on button "Select" at bounding box center [1011, 354] width 65 height 34
type input "BOX3"
type input "39.00"
type input "27.00"
type input "3.00"
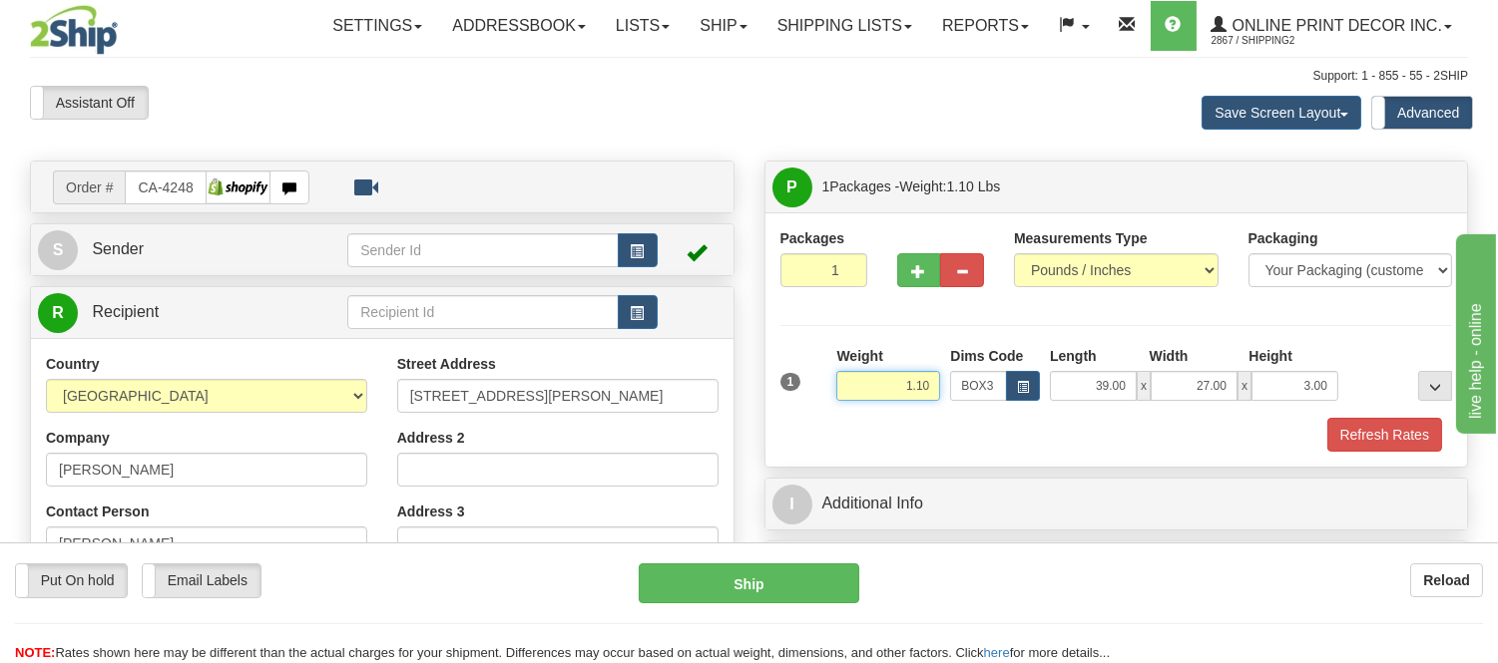
drag, startPoint x: 935, startPoint y: 383, endPoint x: 860, endPoint y: 374, distance: 75.4
click at [860, 374] on input "1.10" at bounding box center [888, 386] width 104 height 30
type input "7.98"
click at [1389, 450] on button "Refresh Rates" at bounding box center [1384, 435] width 115 height 34
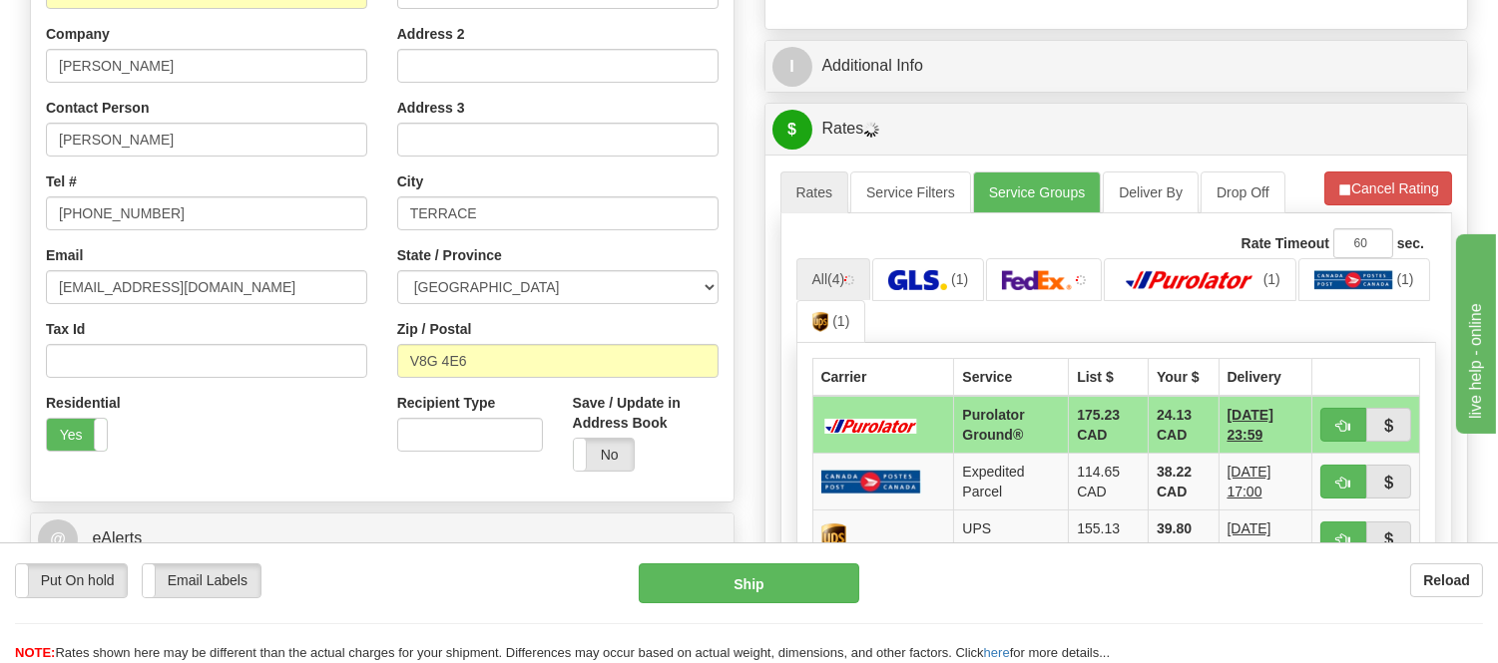
scroll to position [443, 0]
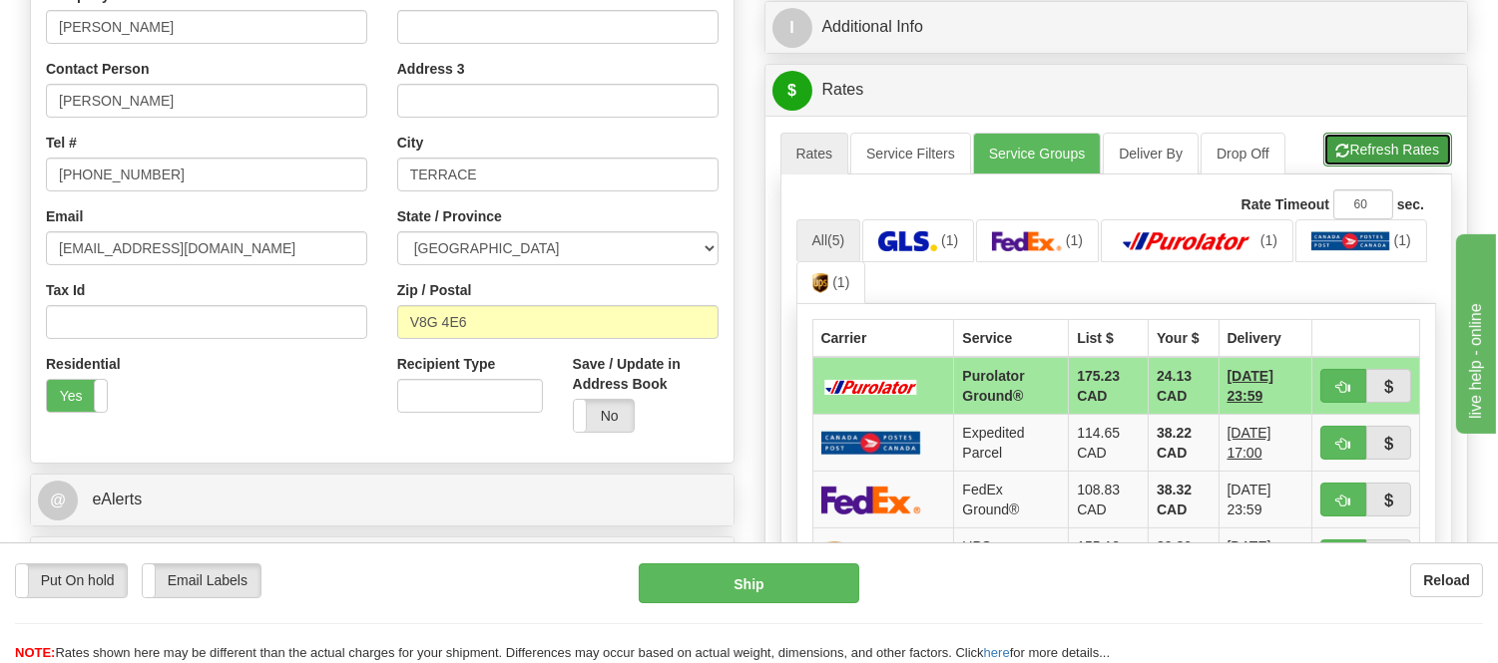
click at [1348, 142] on button "Refresh Rates" at bounding box center [1387, 150] width 129 height 34
click at [1336, 391] on span "button" at bounding box center [1343, 387] width 14 height 13
type input "260"
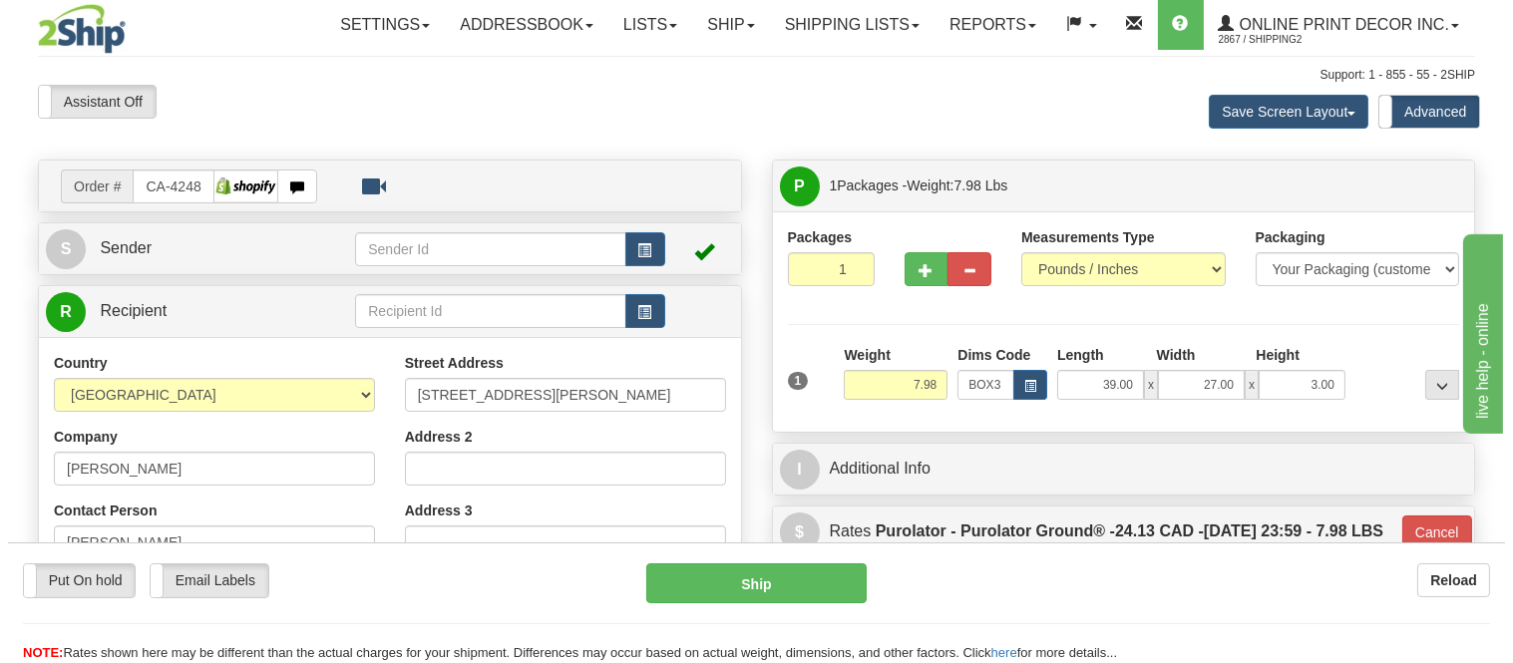
scroll to position [0, 0]
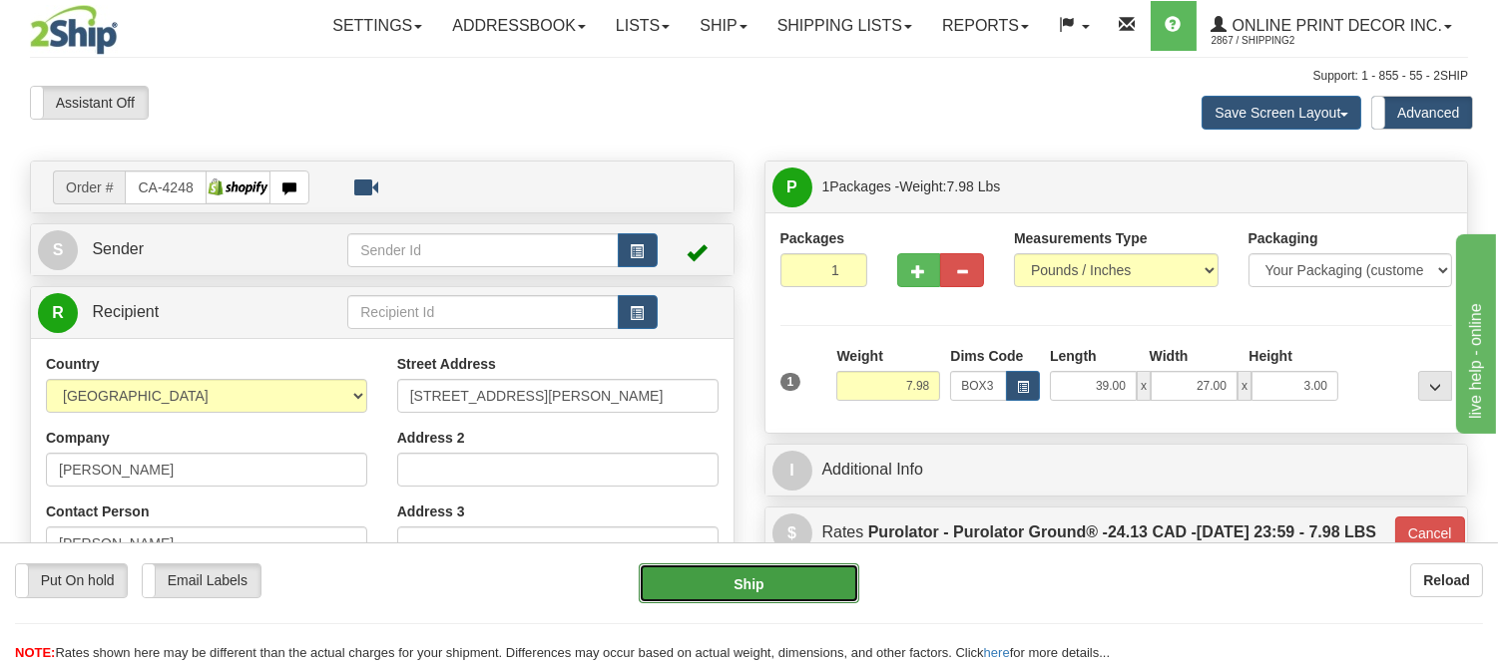
click at [772, 586] on button "Ship" at bounding box center [748, 584] width 219 height 40
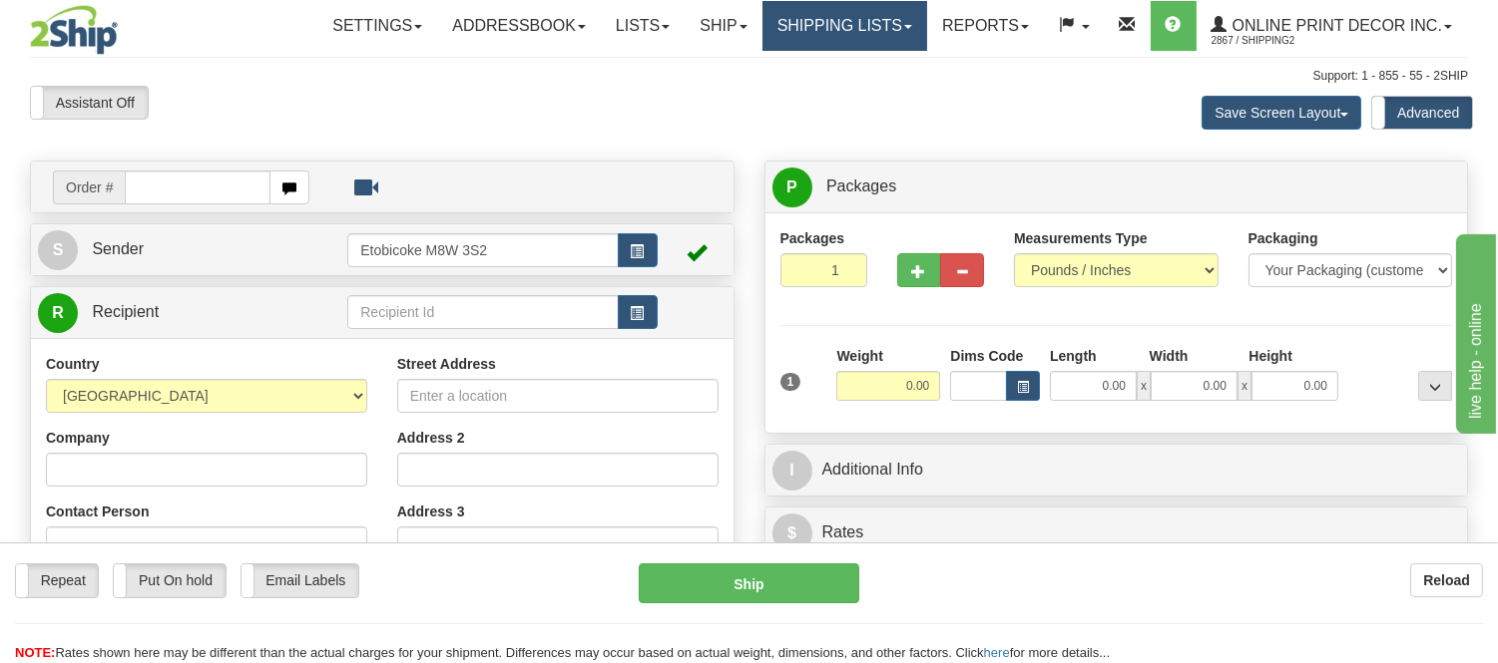
click at [832, 17] on link "Shipping lists" at bounding box center [844, 26] width 165 height 50
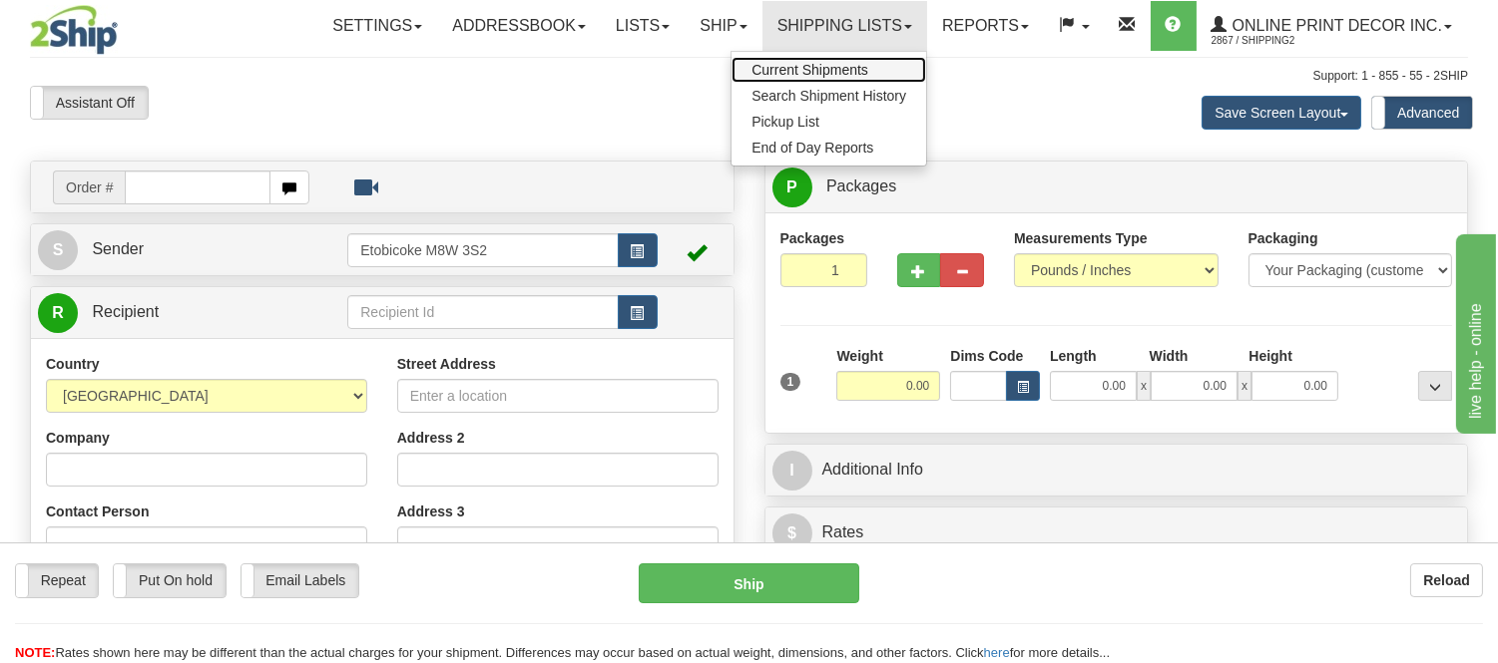
click at [816, 58] on link "Current Shipments" at bounding box center [828, 70] width 195 height 26
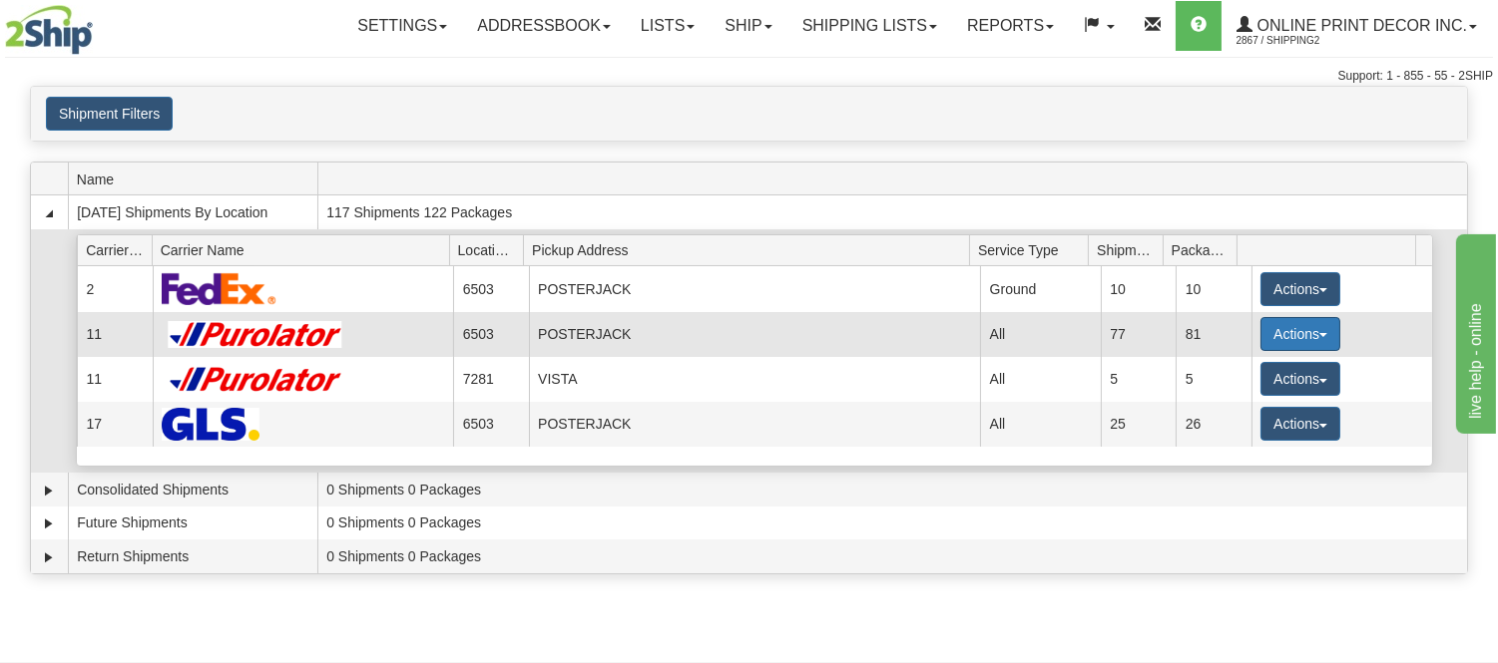
click at [1260, 330] on button "Actions" at bounding box center [1300, 334] width 80 height 34
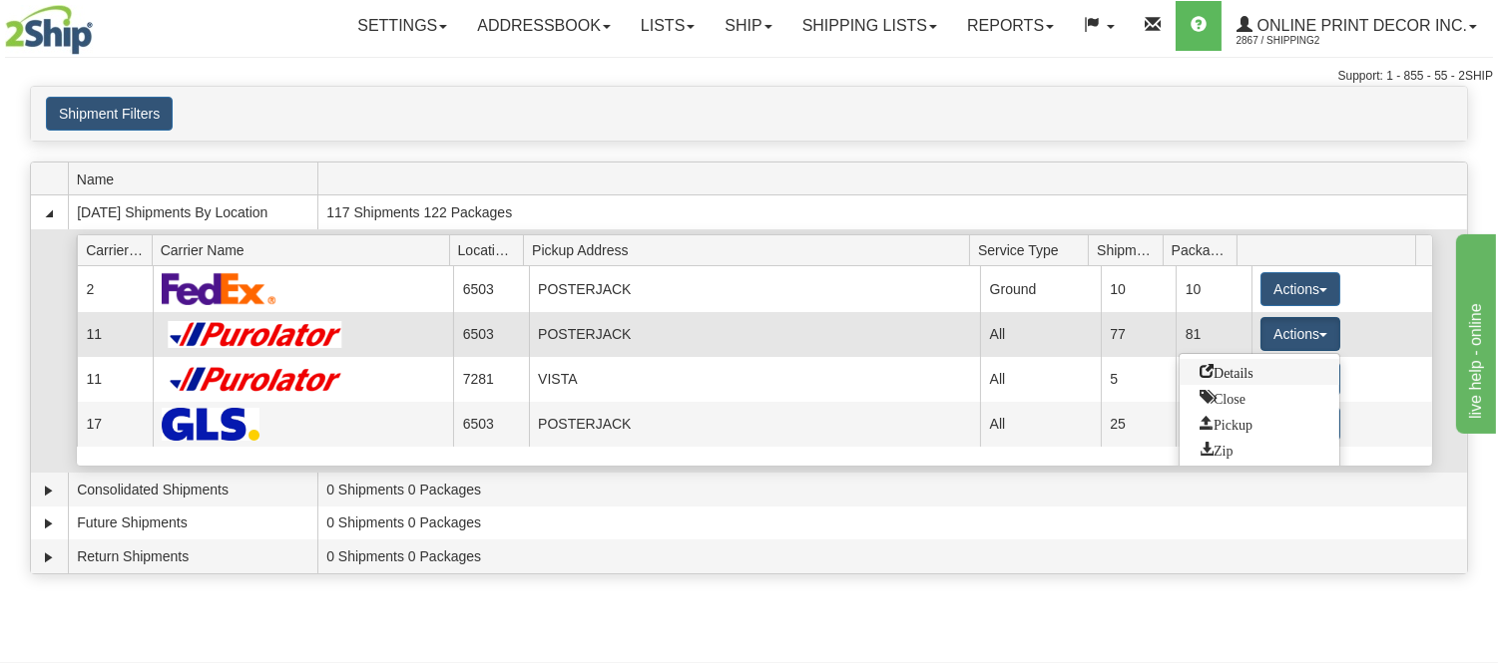
click at [1235, 369] on span "Details" at bounding box center [1226, 371] width 54 height 14
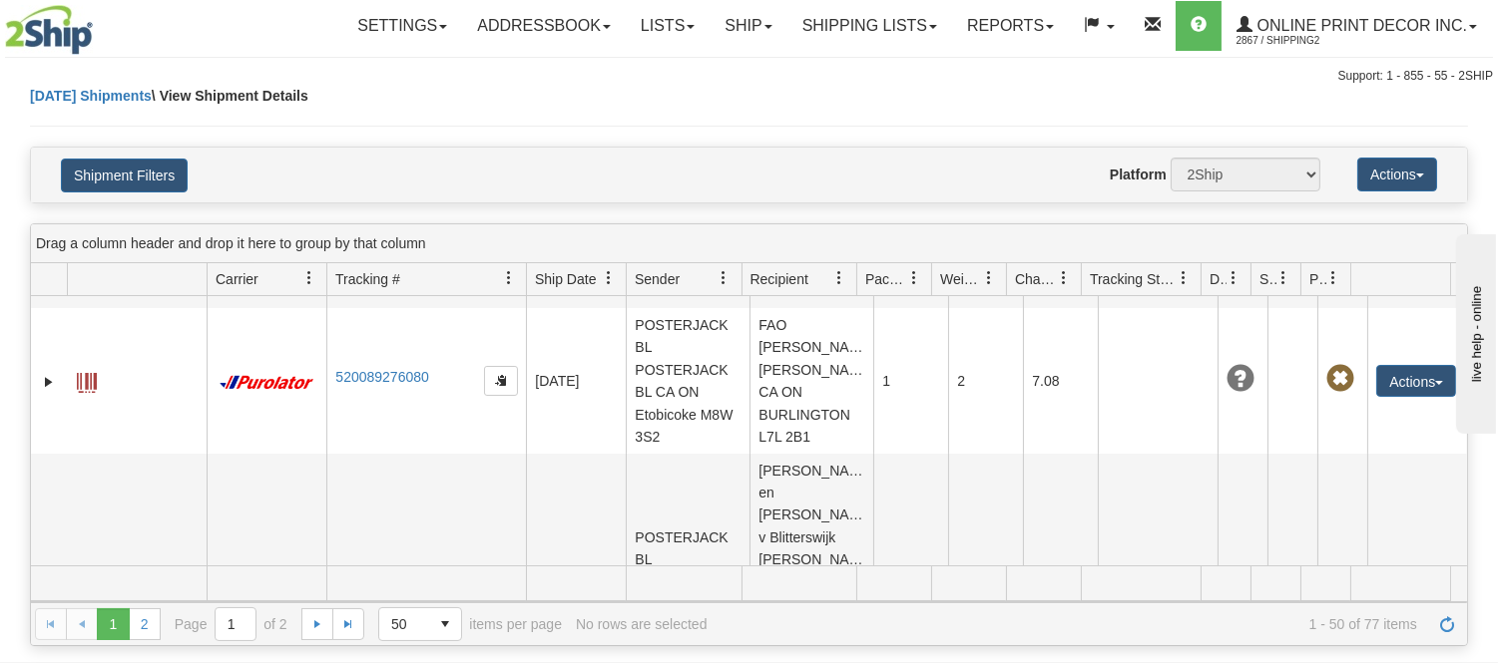
scroll to position [7101, 0]
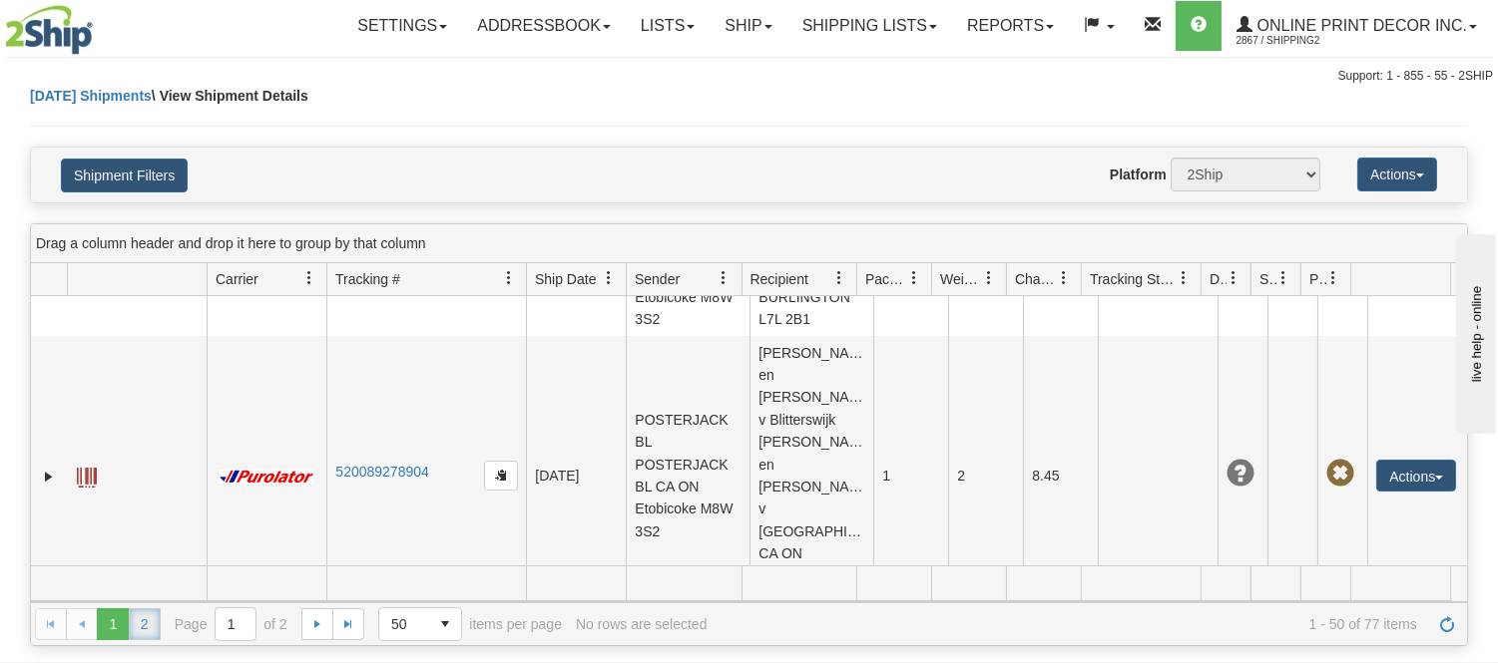
click at [146, 634] on link "2" at bounding box center [145, 625] width 32 height 32
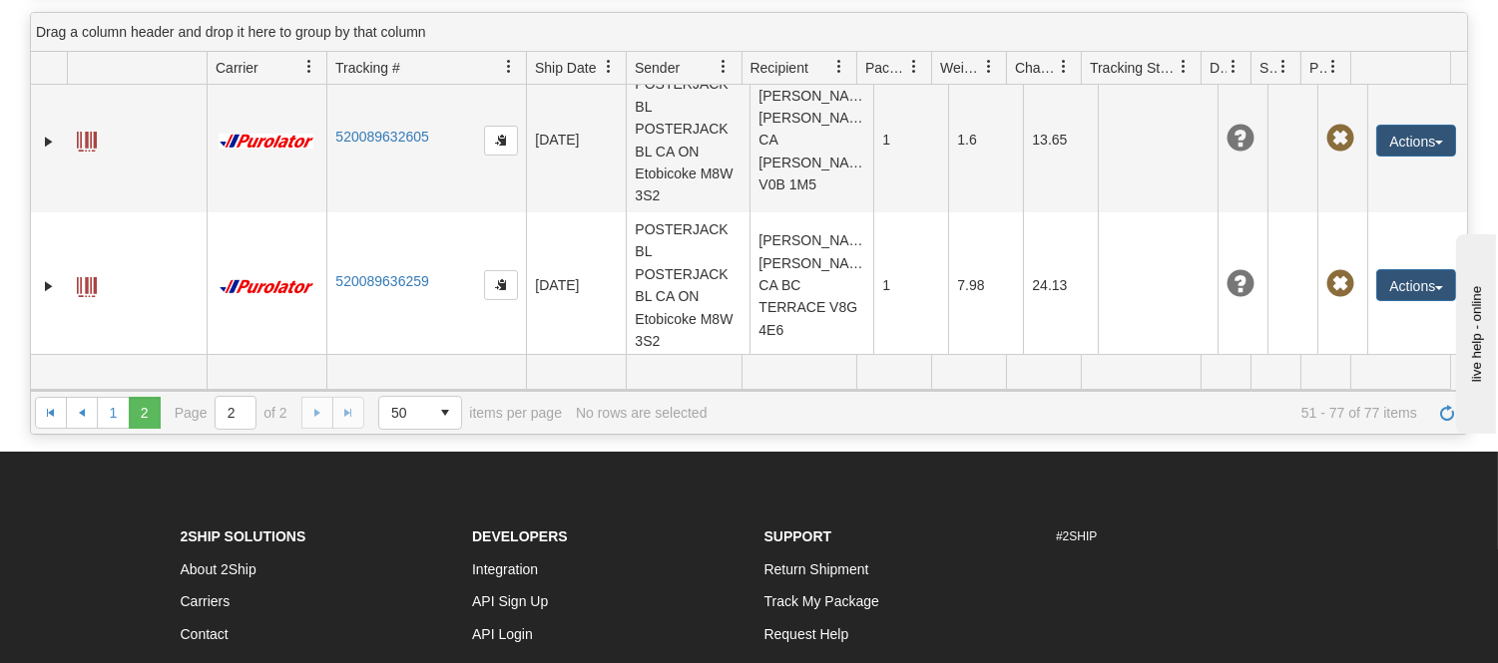
scroll to position [207, 0]
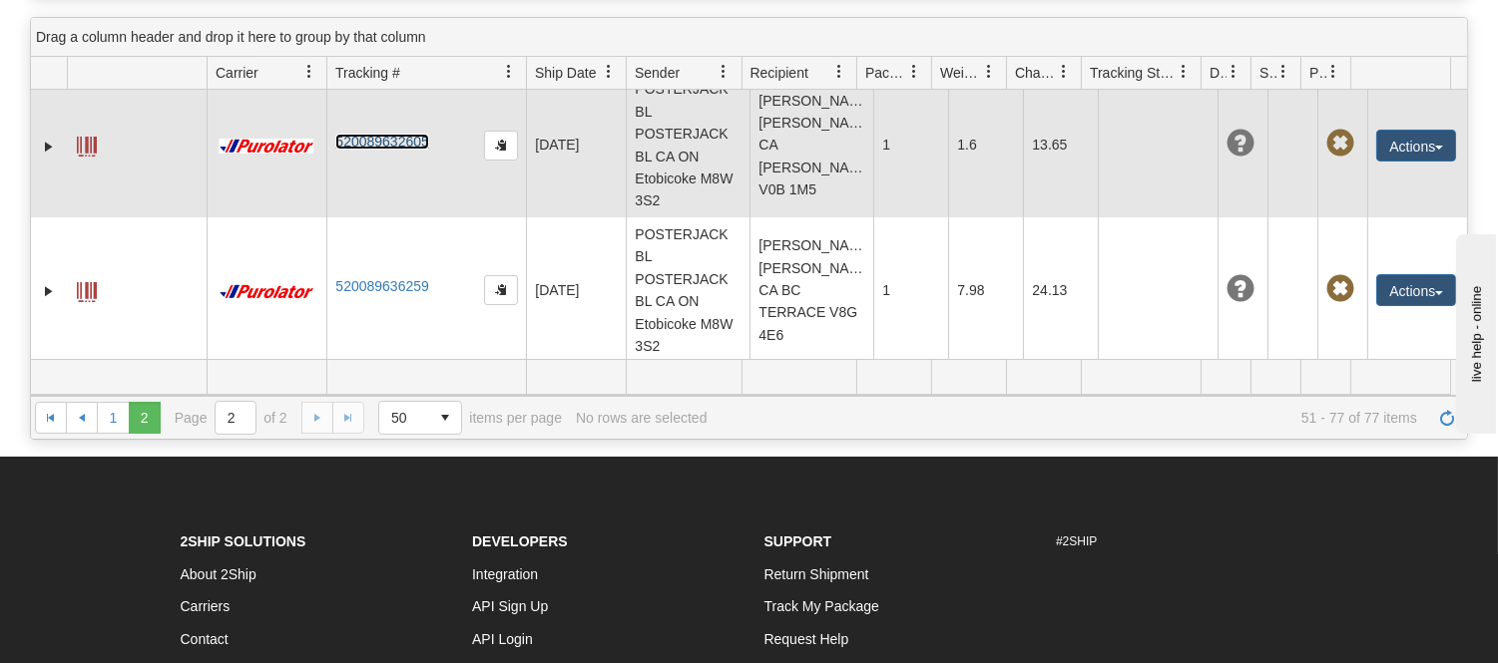
click at [354, 134] on link "520089632605" at bounding box center [381, 142] width 93 height 16
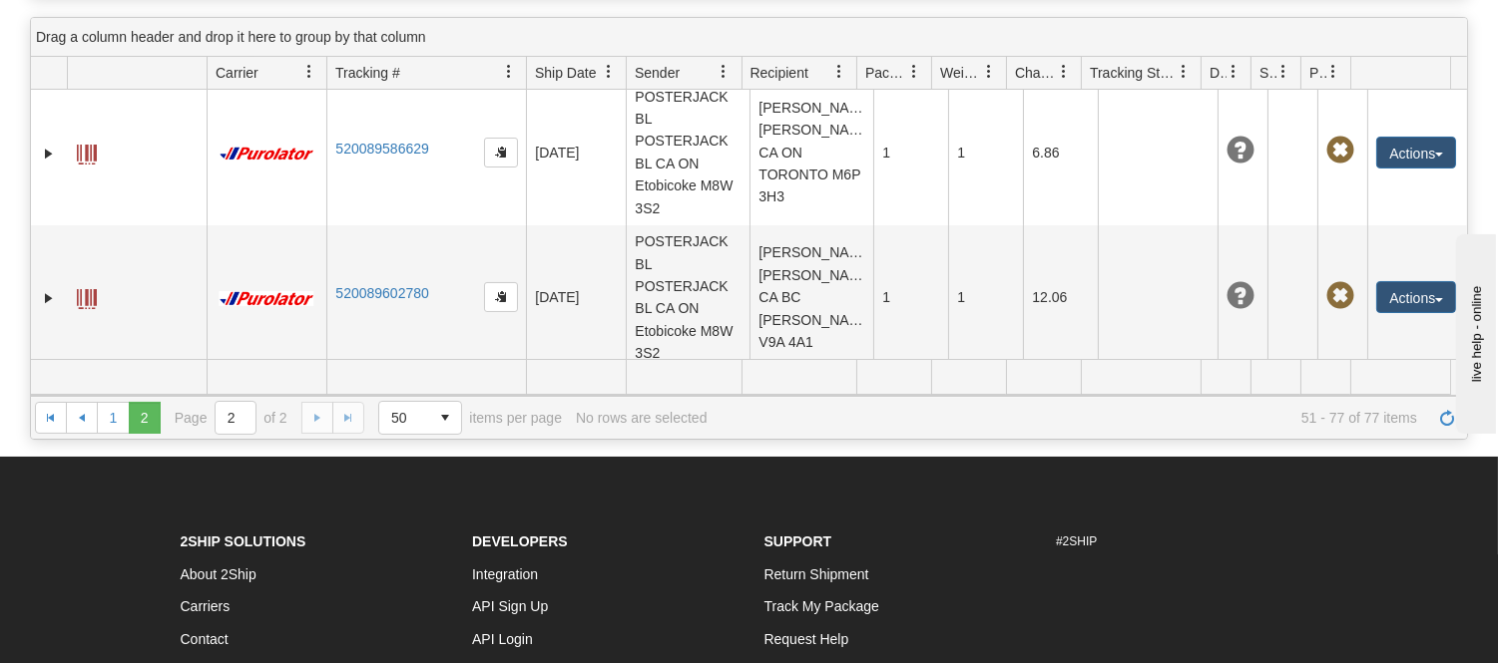
scroll to position [0, 0]
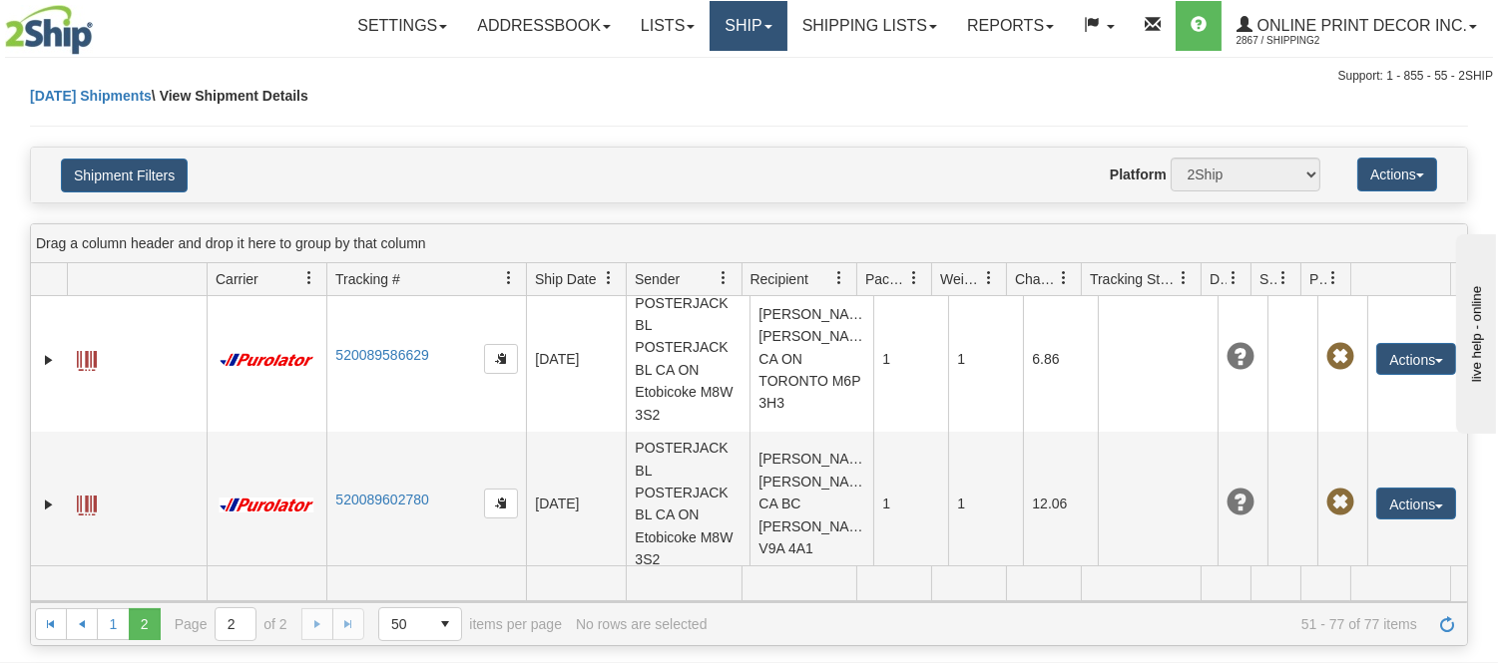
click at [716, 26] on link "Ship" at bounding box center [747, 26] width 77 height 50
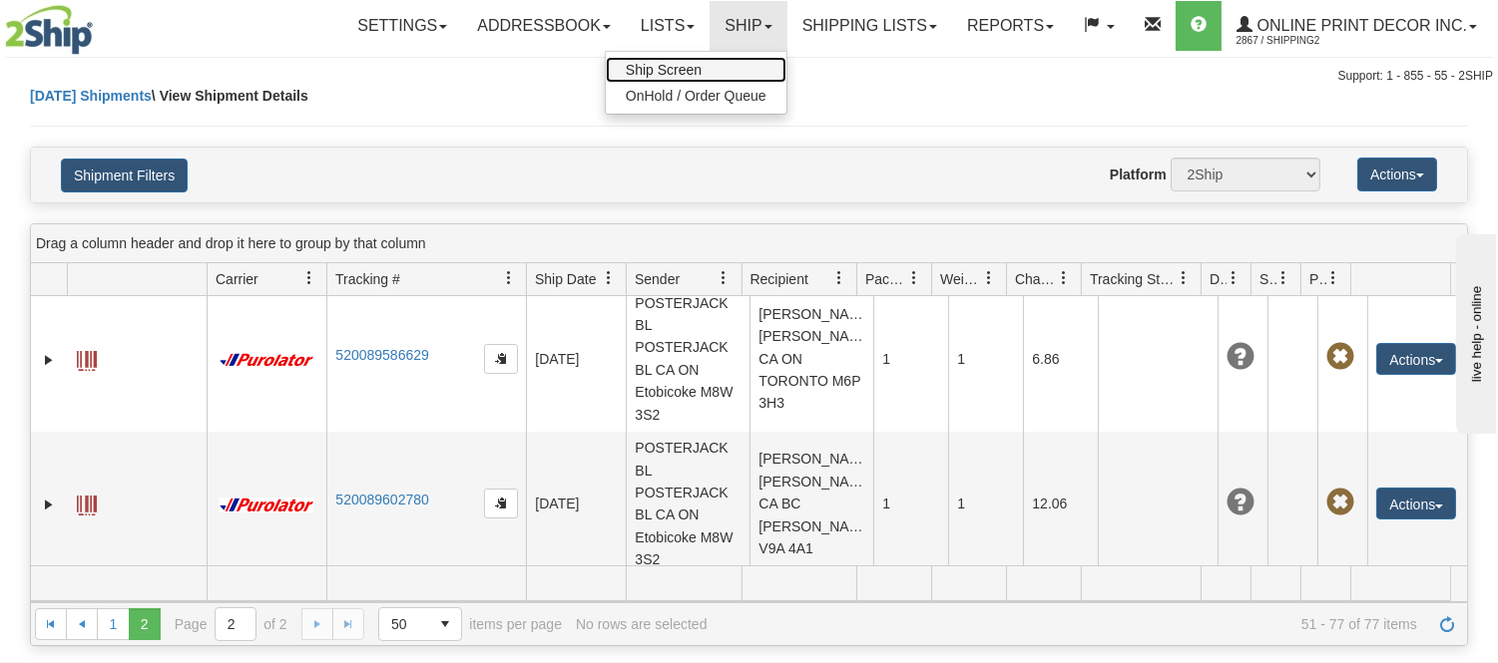
click at [680, 70] on span "Ship Screen" at bounding box center [664, 70] width 76 height 16
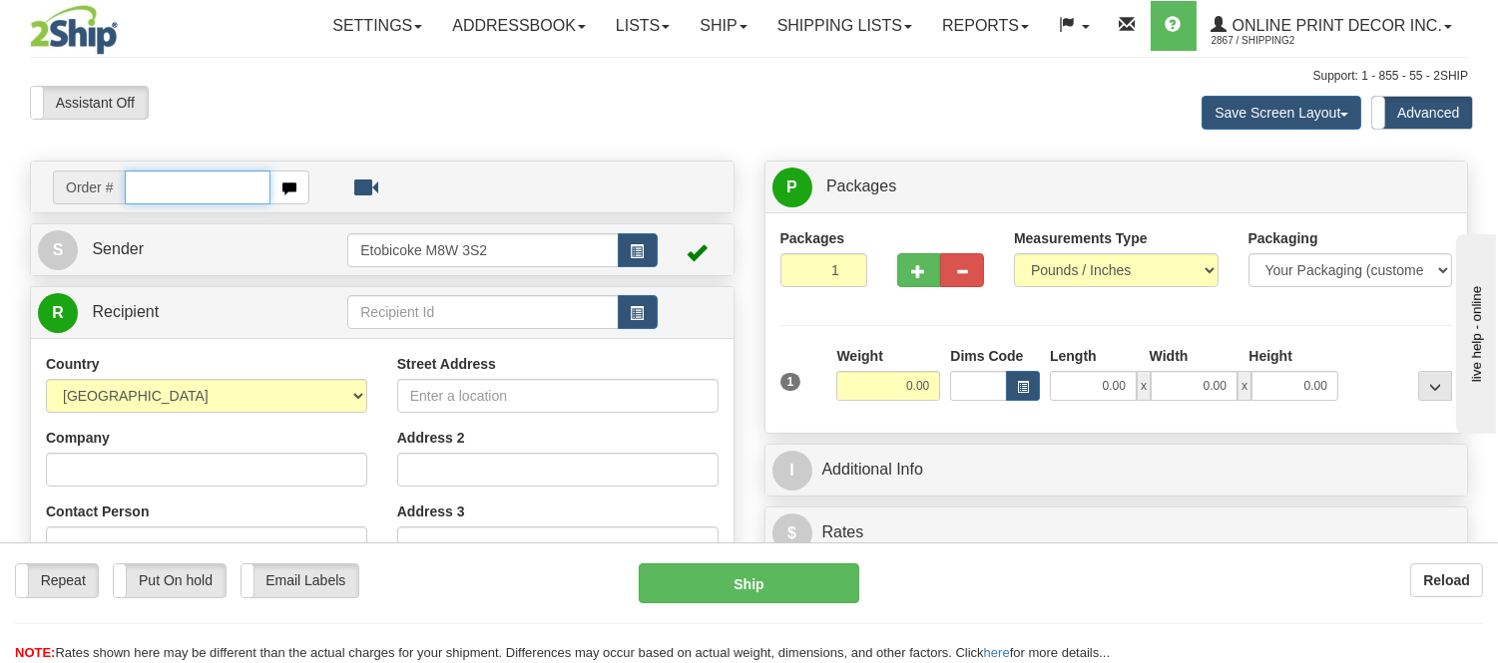
click at [185, 175] on input "text" at bounding box center [198, 188] width 146 height 34
type input "vista-5623"
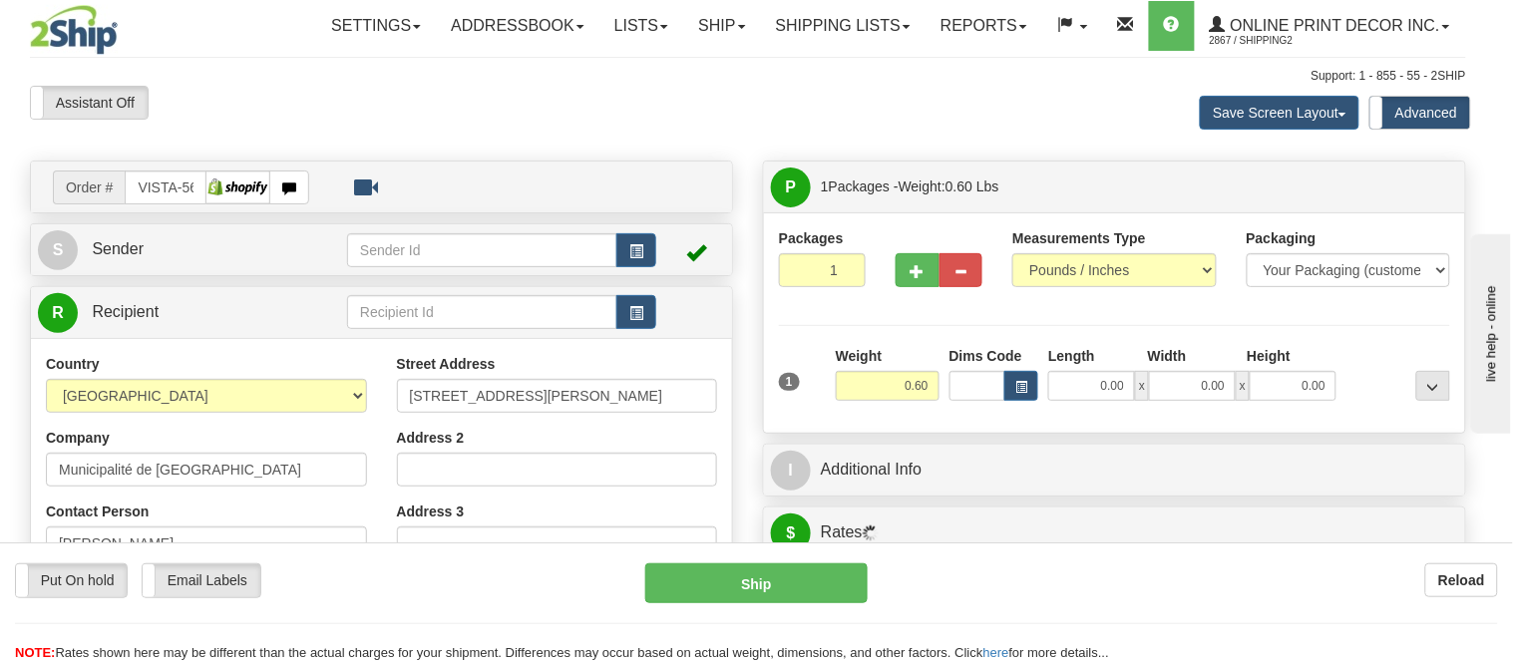
type input "LA REDEMPTION"
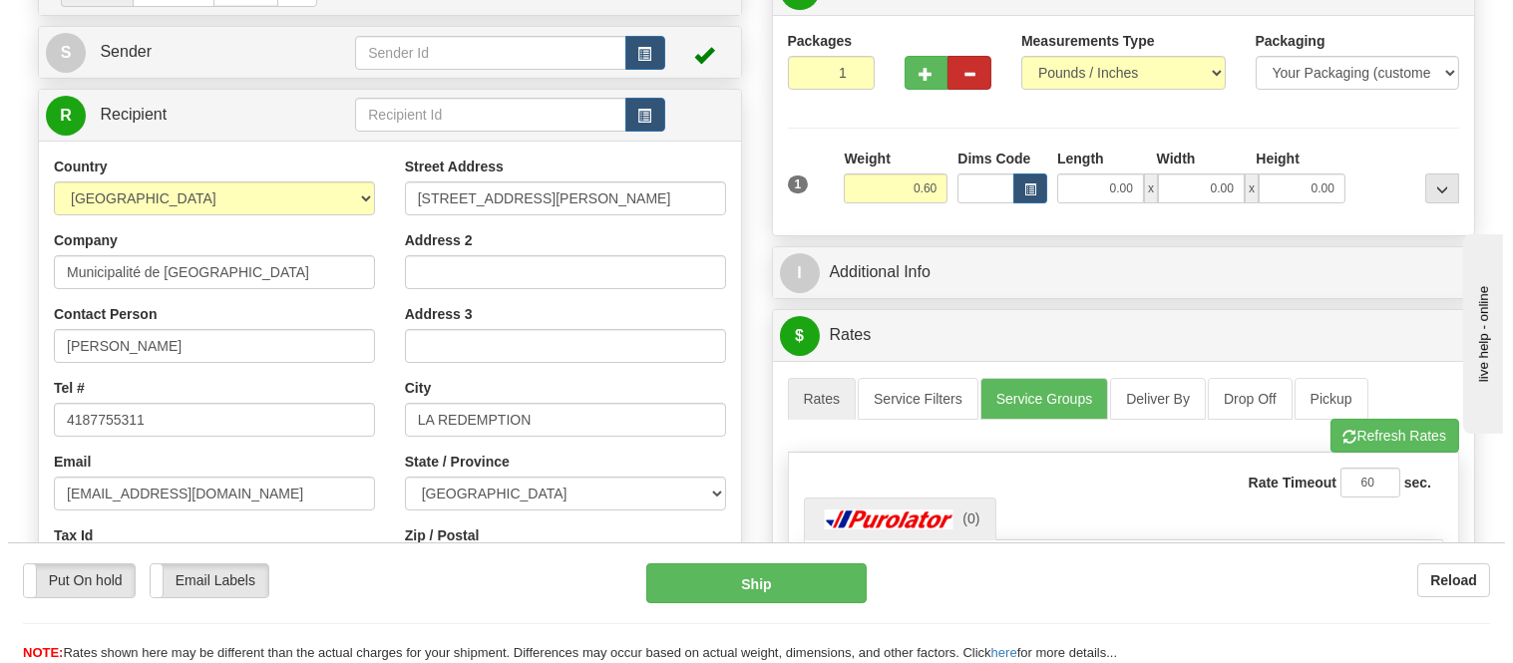
scroll to position [221, 0]
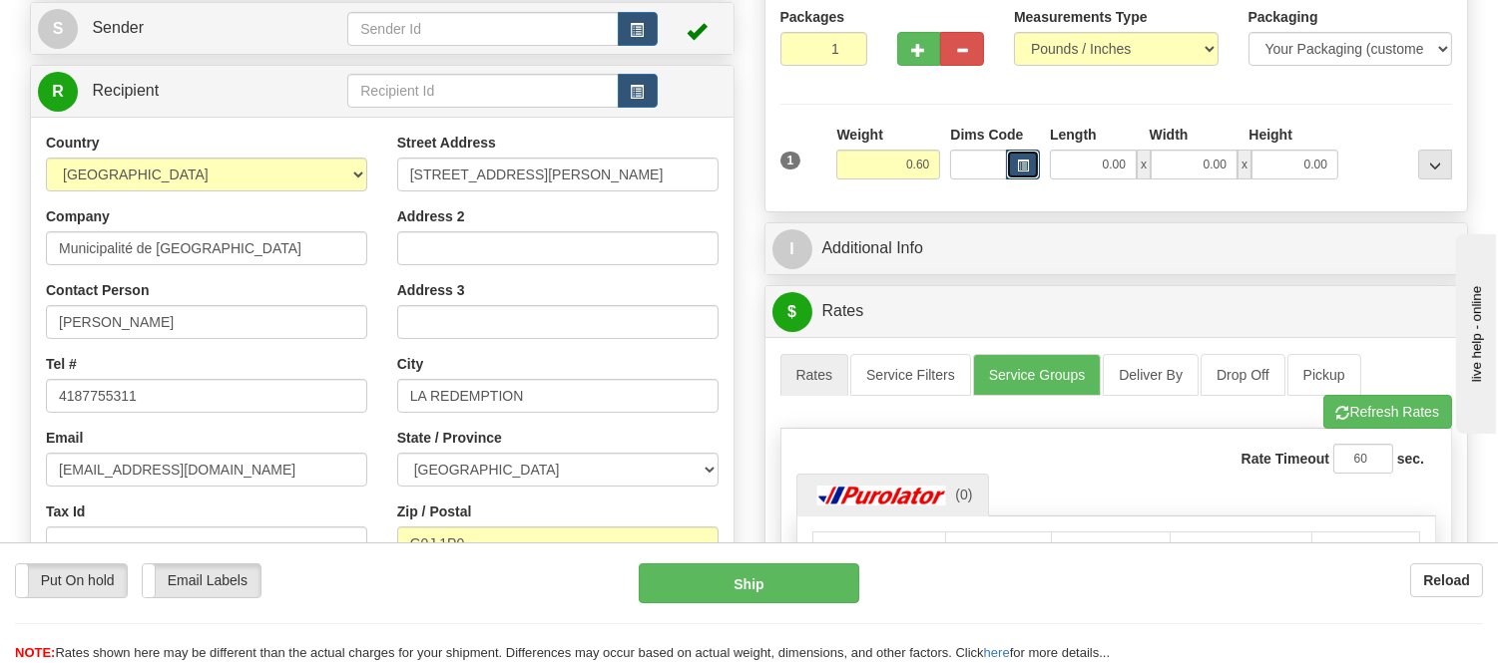
click at [1011, 162] on button "button" at bounding box center [1023, 165] width 34 height 30
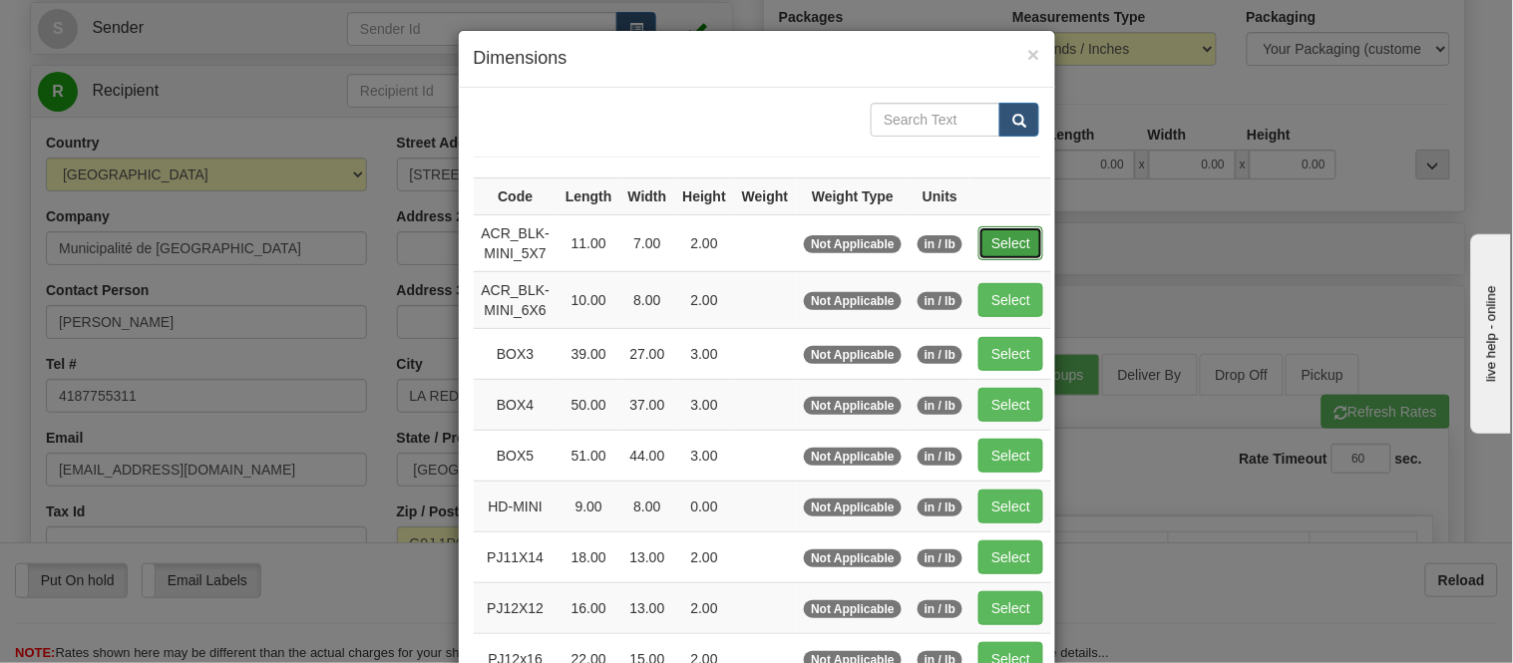
click at [989, 242] on button "Select" at bounding box center [1011, 243] width 65 height 34
type input "ACR_BLK-MINI_5X7"
type input "11.00"
type input "7.00"
type input "2.00"
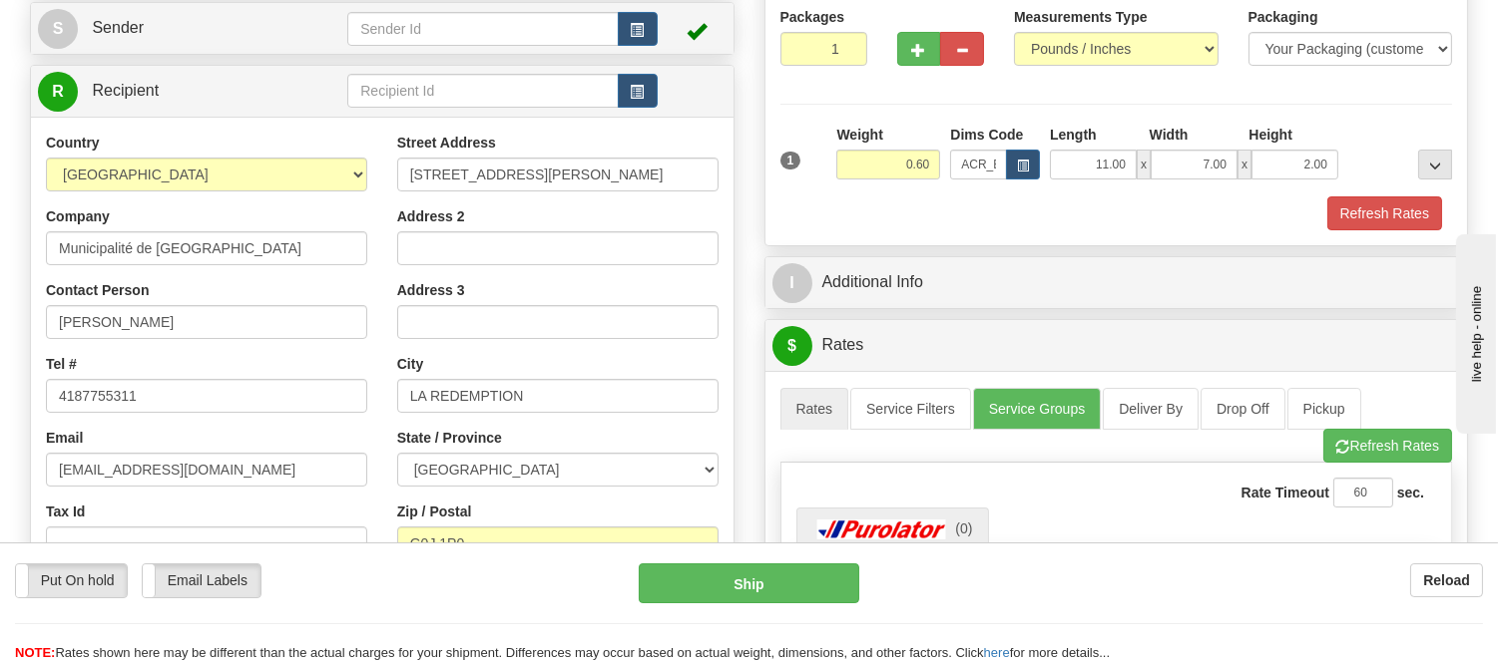
click at [1045, 167] on div "11.00 x 7.00 x 2.00" at bounding box center [1194, 165] width 298 height 30
click at [1032, 170] on button "button" at bounding box center [1023, 165] width 34 height 30
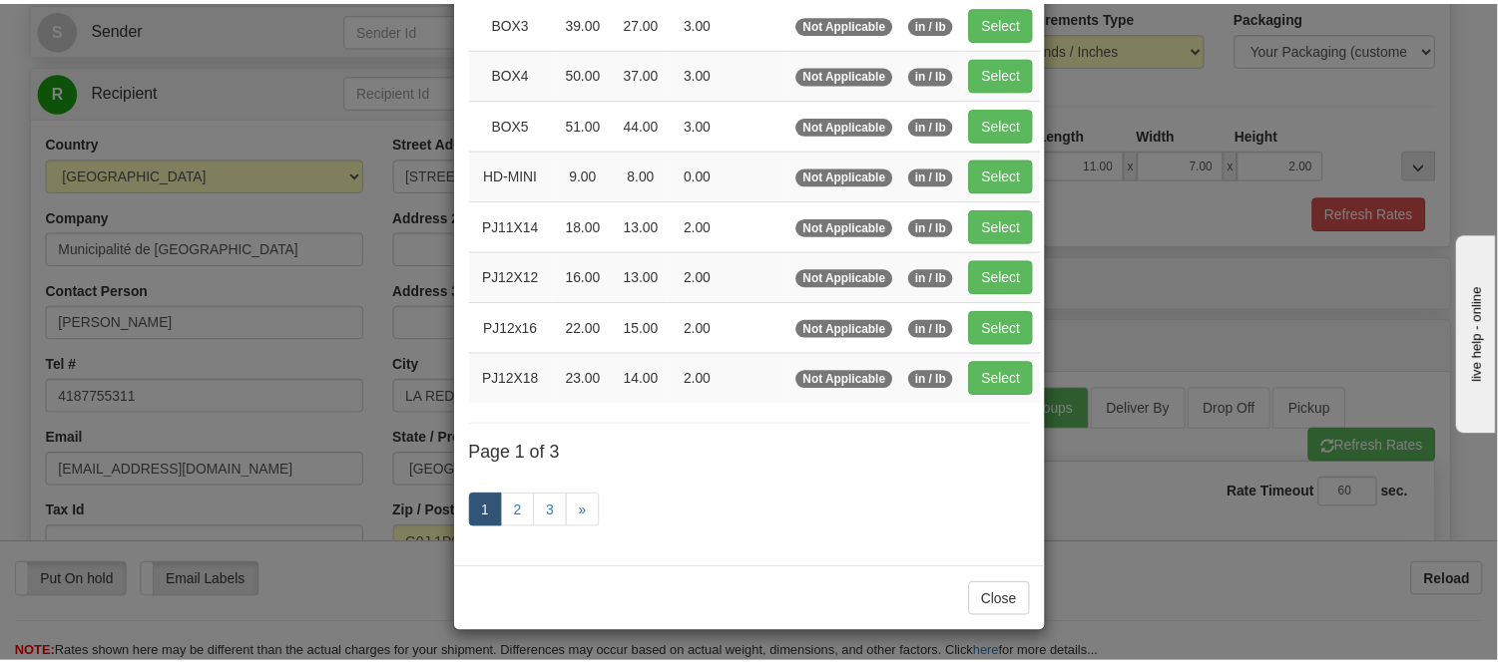
scroll to position [335, 0]
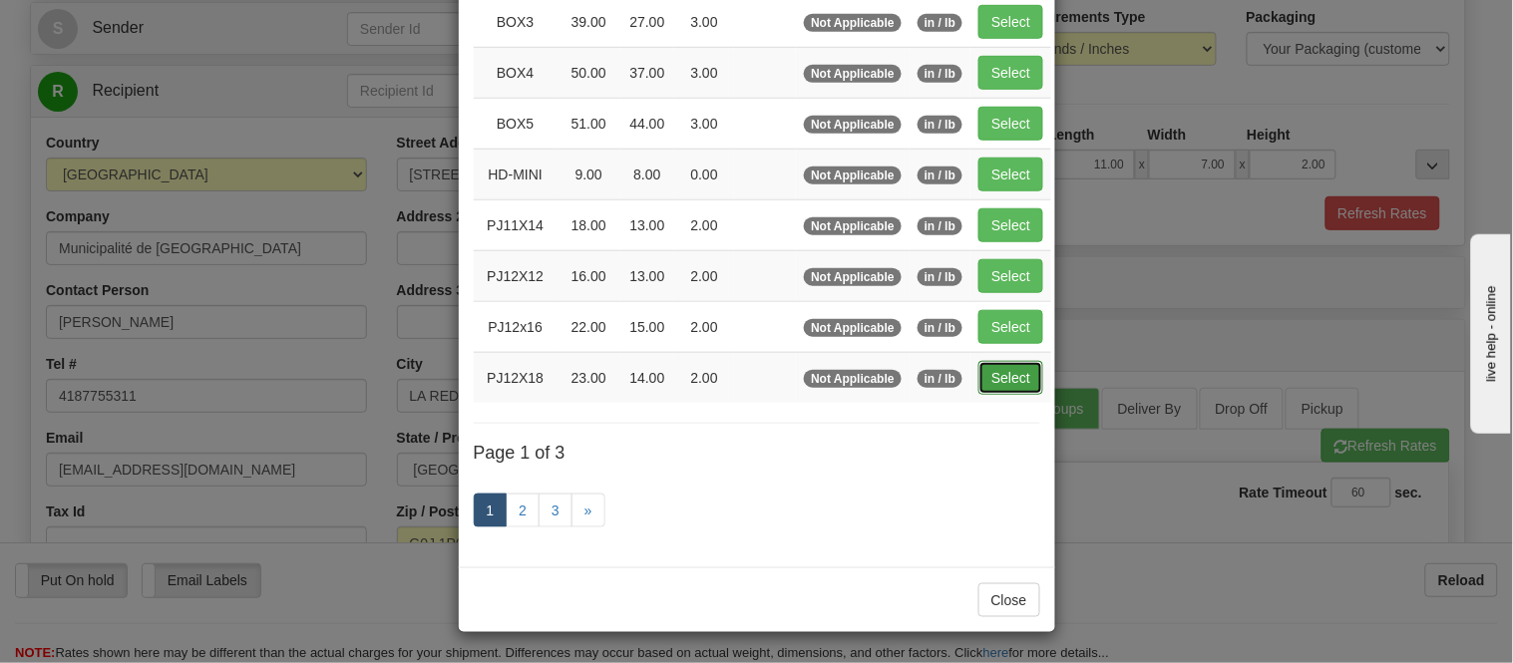
click at [1005, 372] on button "Select" at bounding box center [1011, 378] width 65 height 34
type input "PJ12X18"
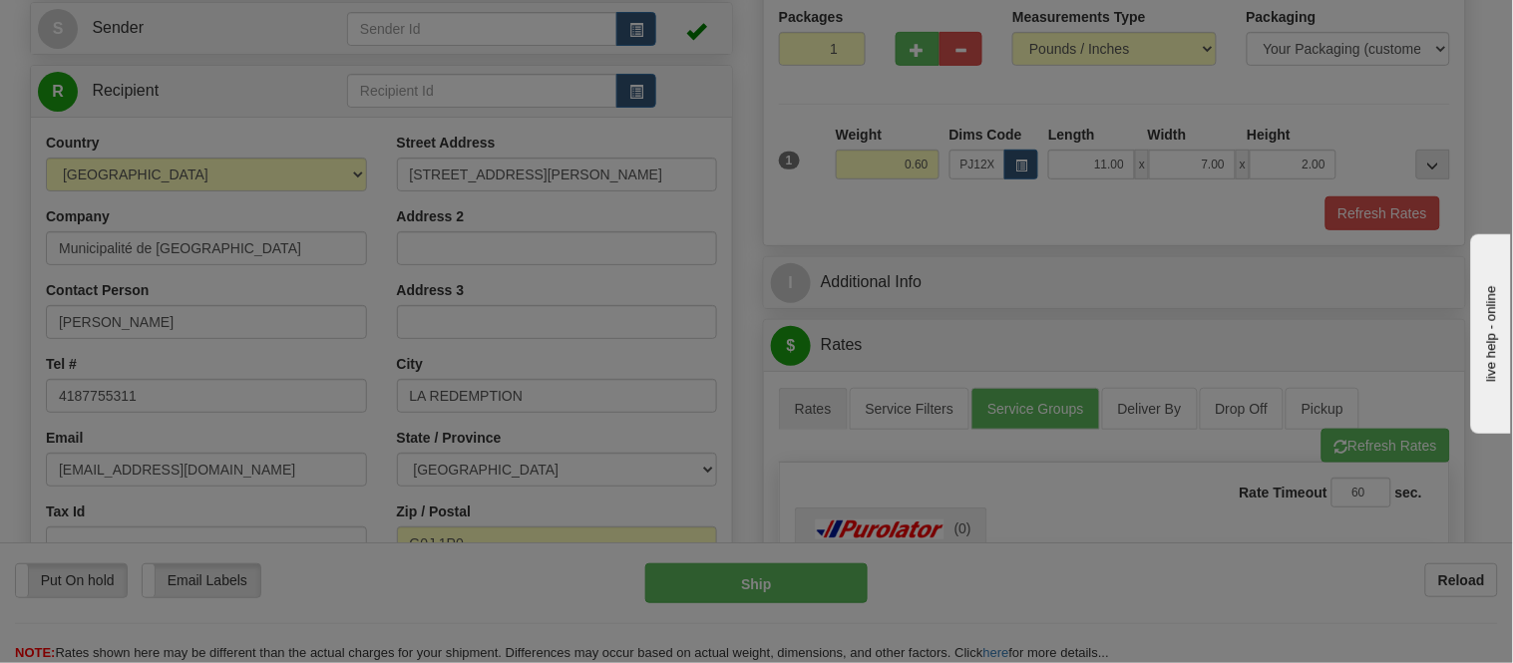
type input "23.00"
type input "14.00"
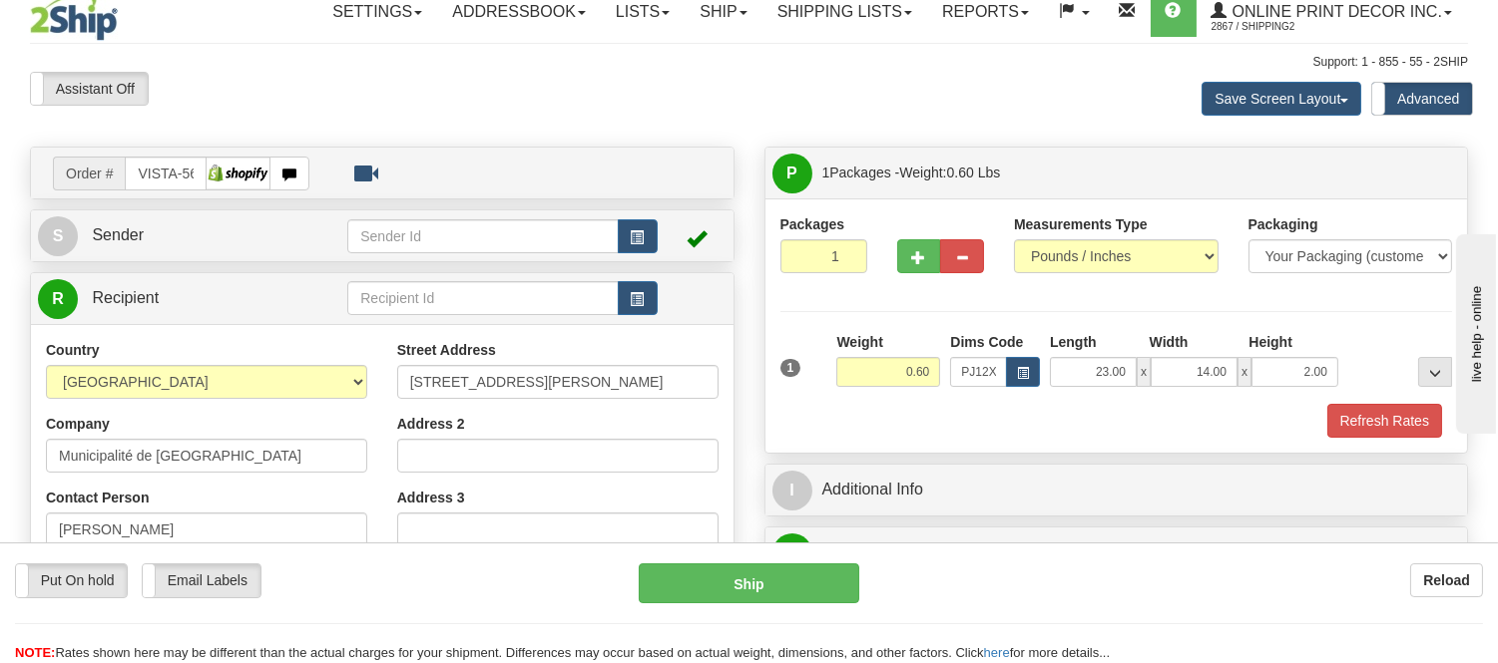
scroll to position [0, 0]
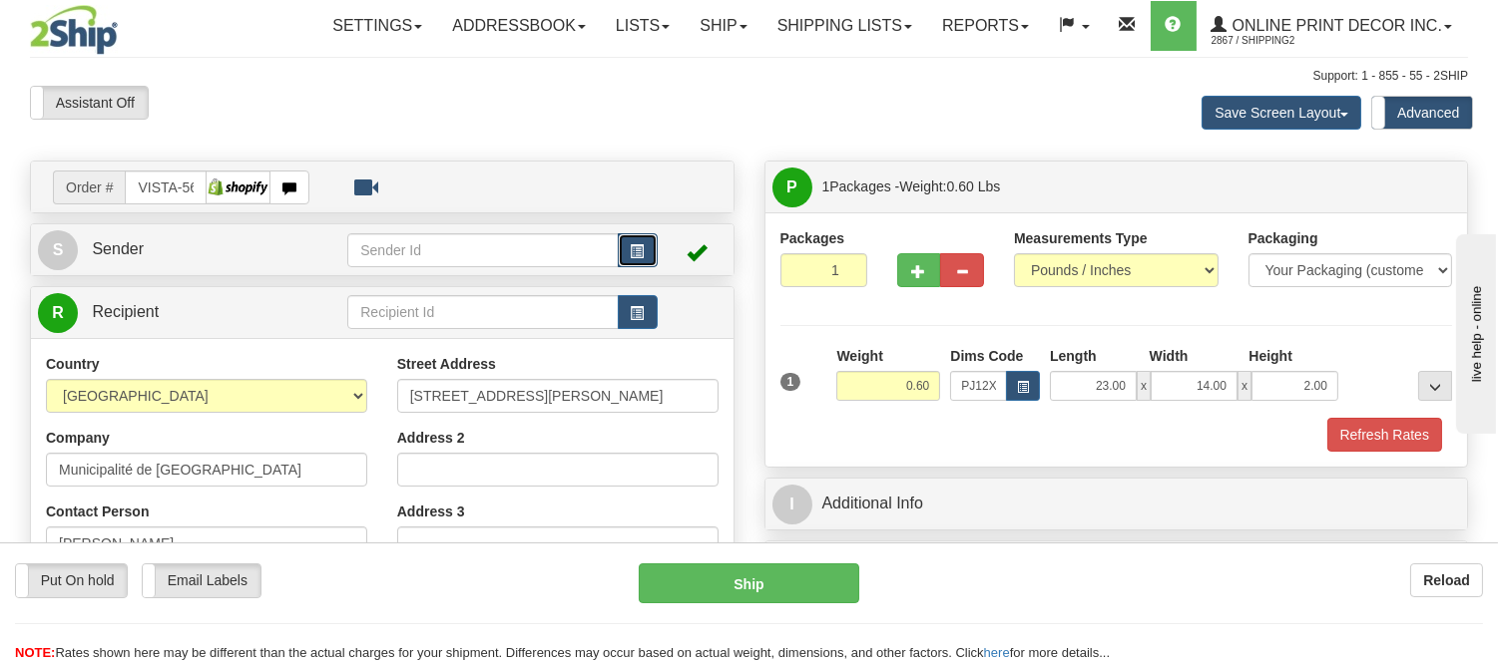
click at [642, 236] on button "button" at bounding box center [638, 250] width 40 height 34
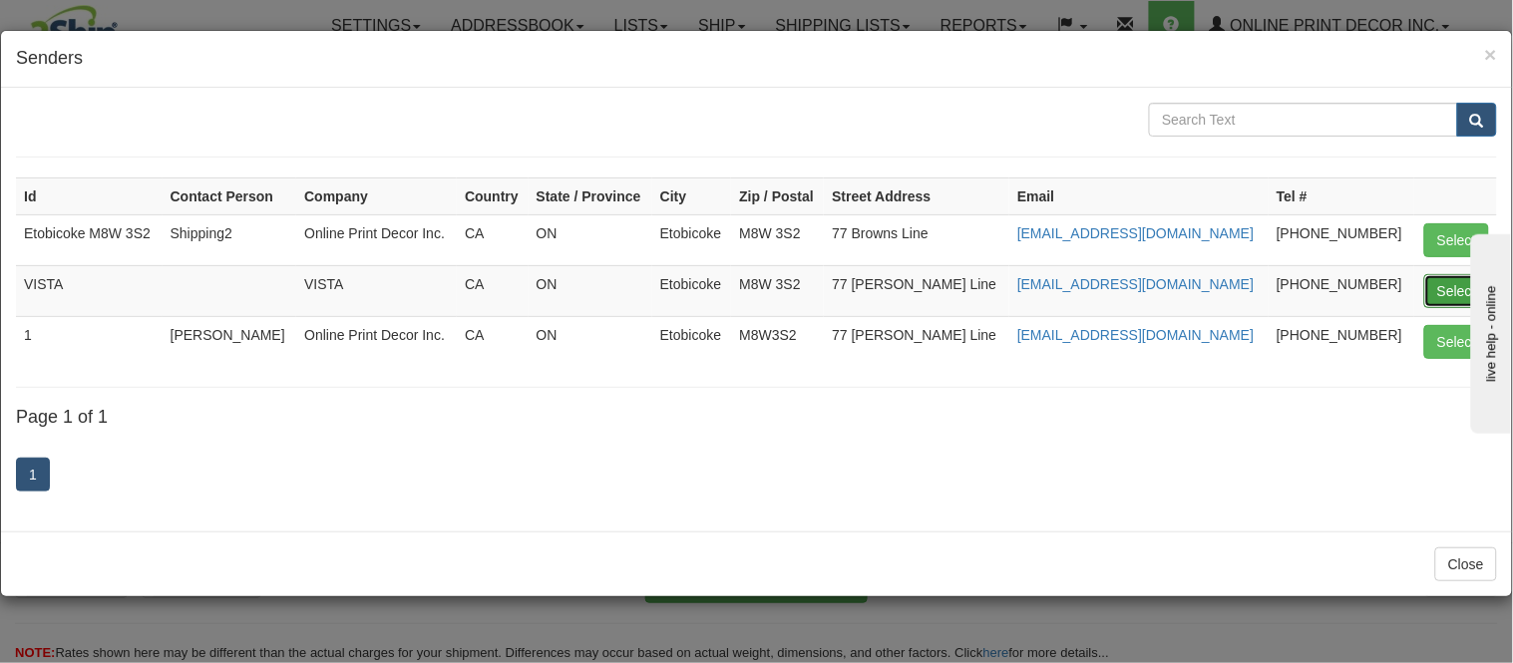
click at [1442, 287] on button "Select" at bounding box center [1457, 291] width 65 height 34
type input "VISTA"
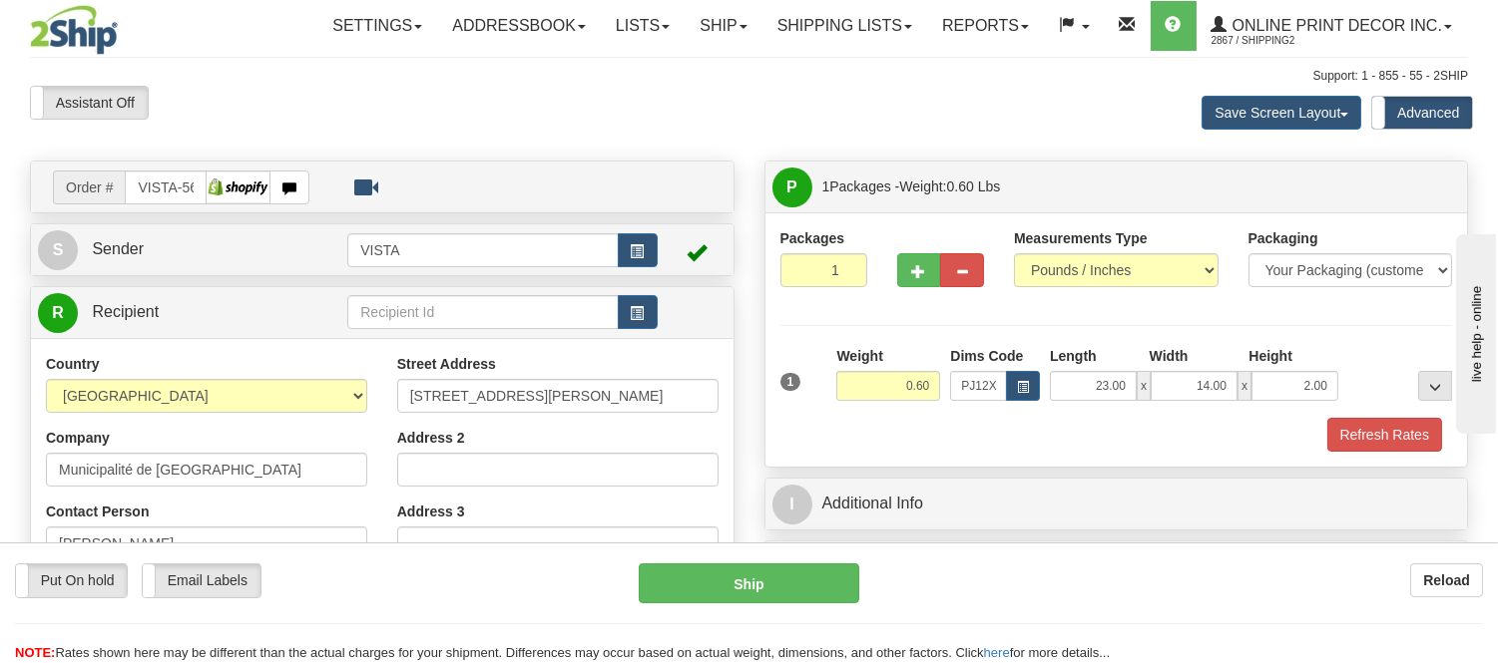
click at [1384, 454] on div "Packages 1 1 Measurements Type" at bounding box center [1116, 340] width 702 height 254
click at [1385, 433] on button "Refresh Rates" at bounding box center [1384, 435] width 115 height 34
